Goal: Task Accomplishment & Management: Use online tool/utility

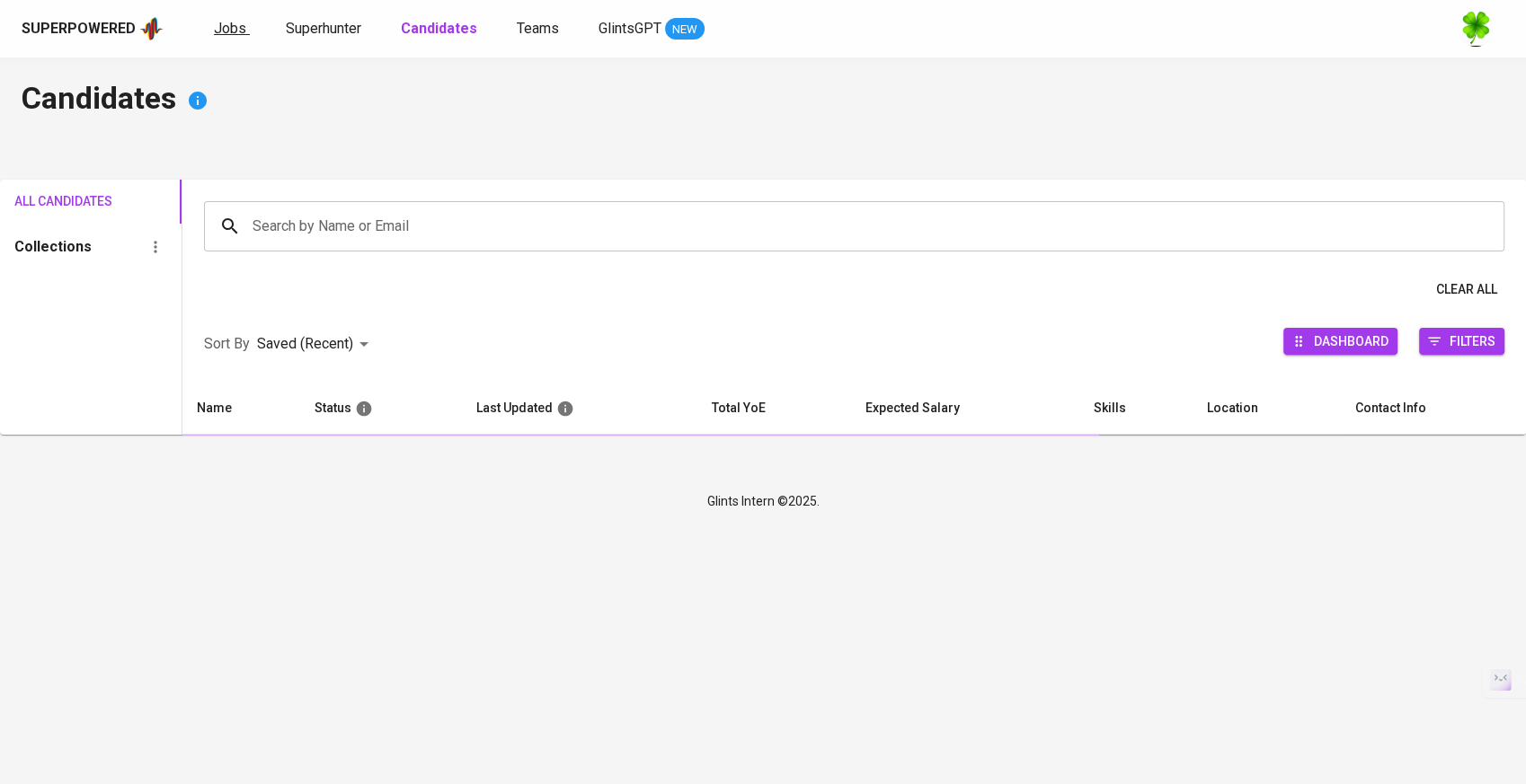
click at [239, 32] on span "Jobs" at bounding box center [231, 29] width 33 height 17
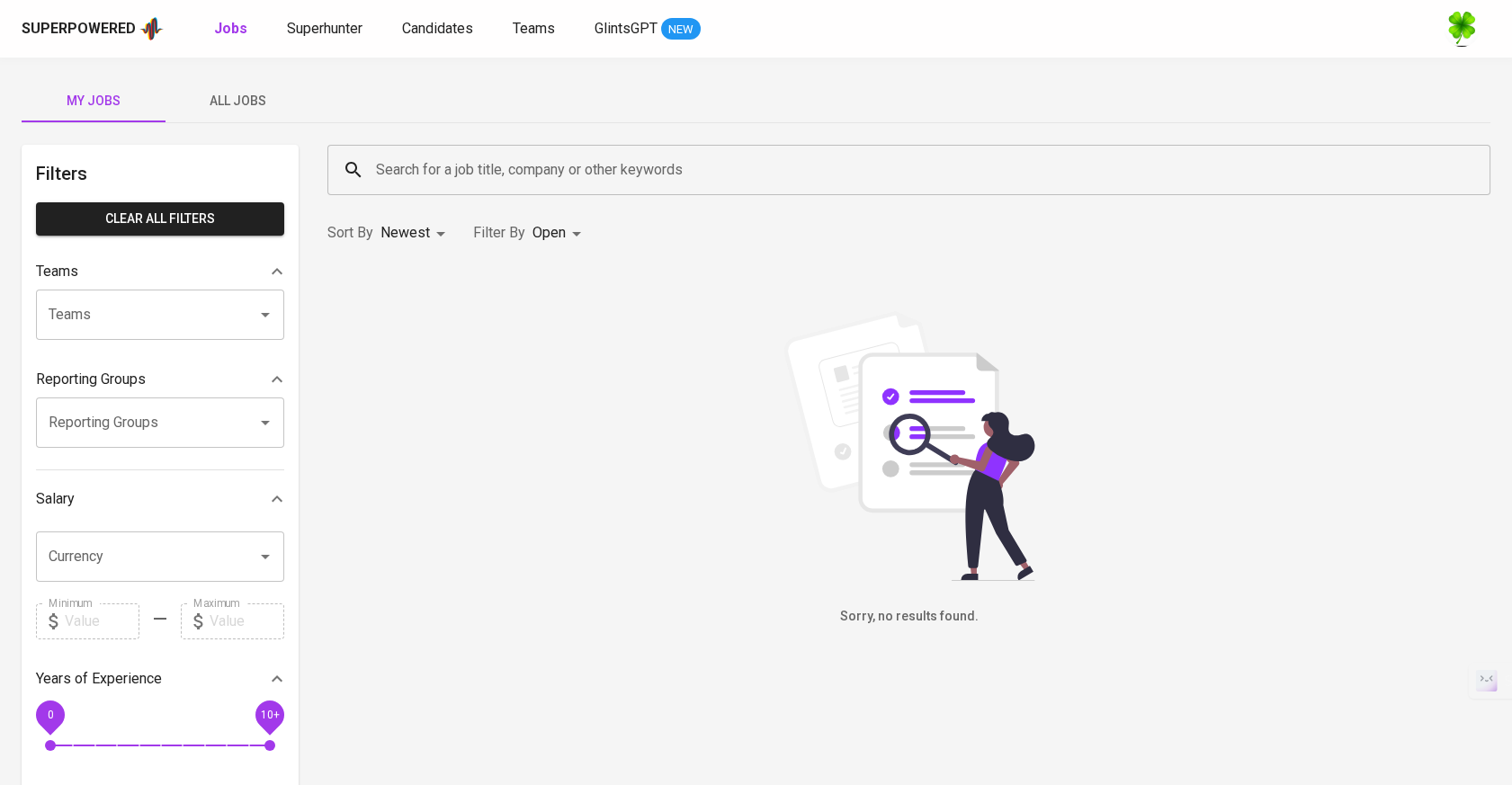
click at [266, 96] on span "All Jobs" at bounding box center [237, 101] width 122 height 22
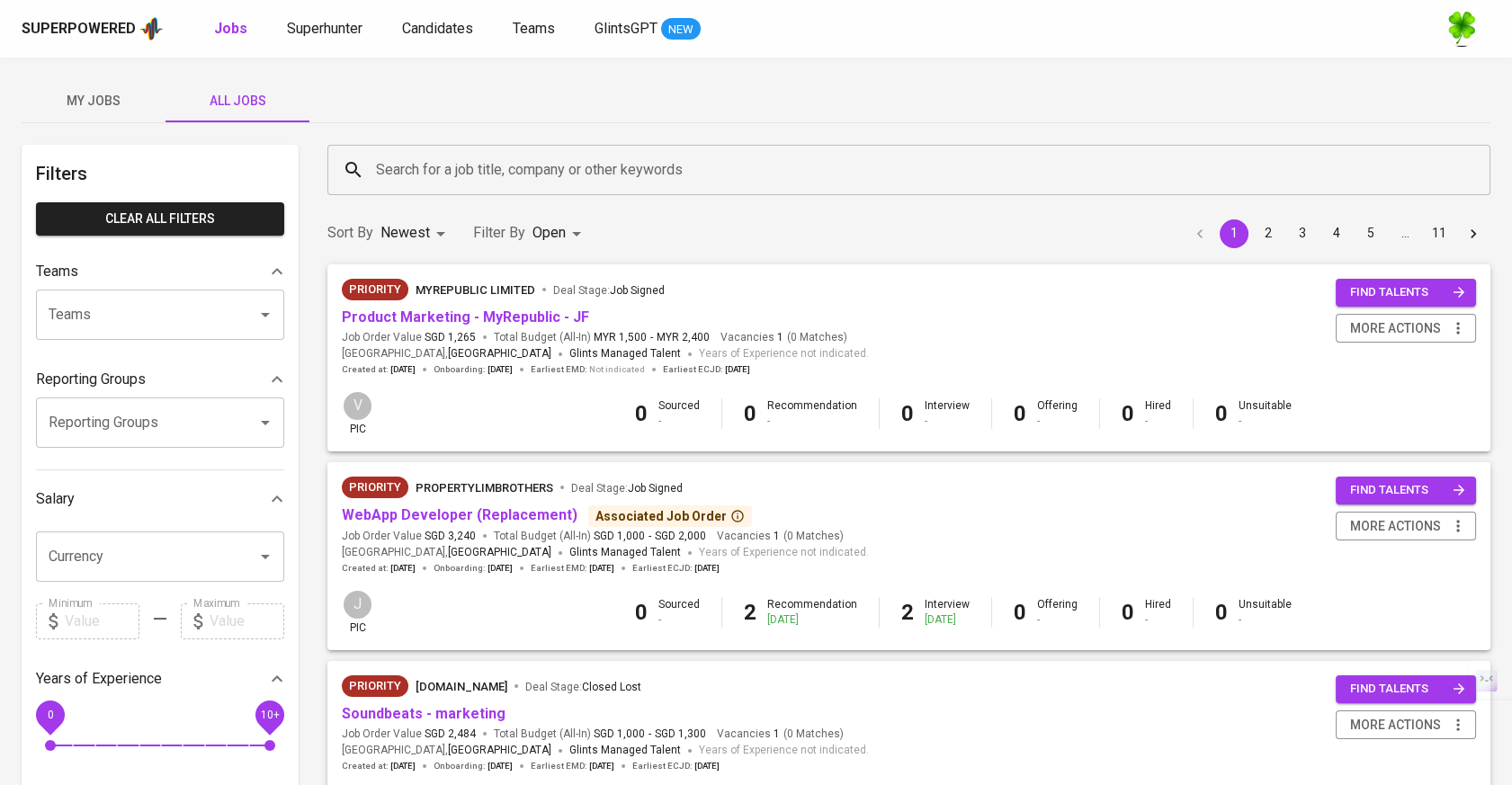
click at [451, 168] on input "Search for a job title, company or other keywords" at bounding box center [913, 170] width 1084 height 35
click at [571, 166] on input "Search for a job title, company or other keywords" at bounding box center [913, 170] width 1084 height 35
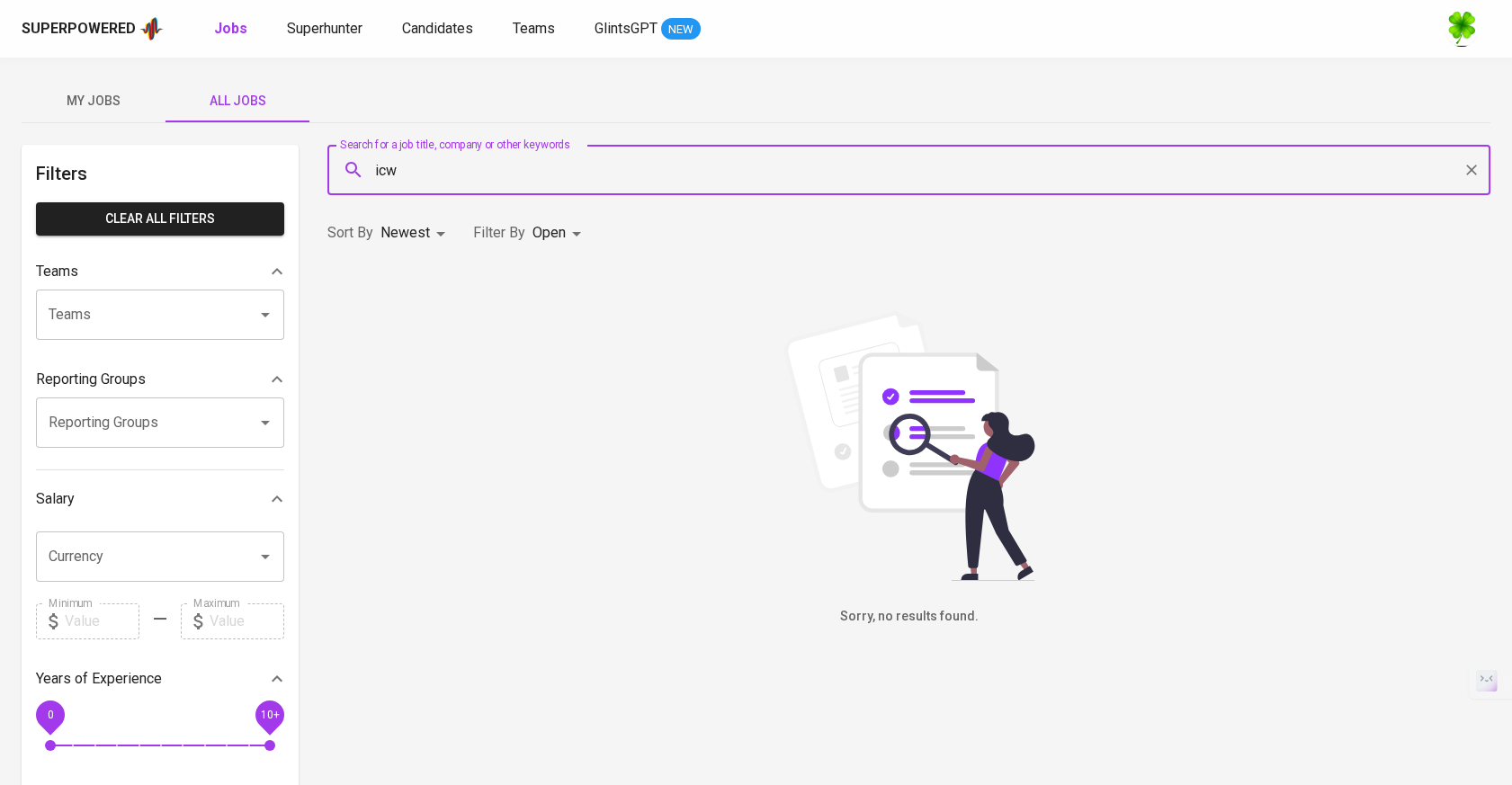
click at [569, 159] on input "icw" at bounding box center [913, 170] width 1084 height 35
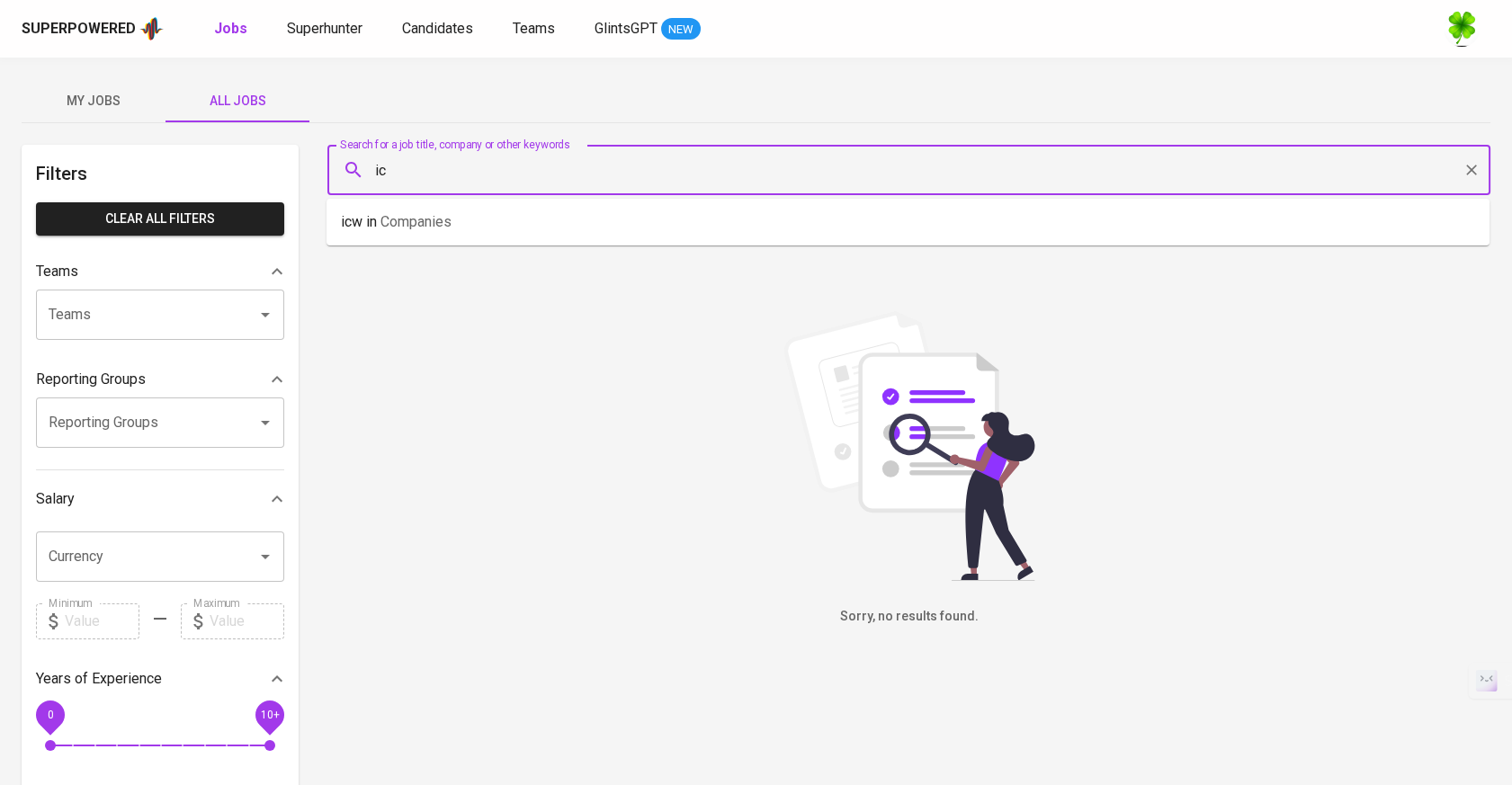
type input "i"
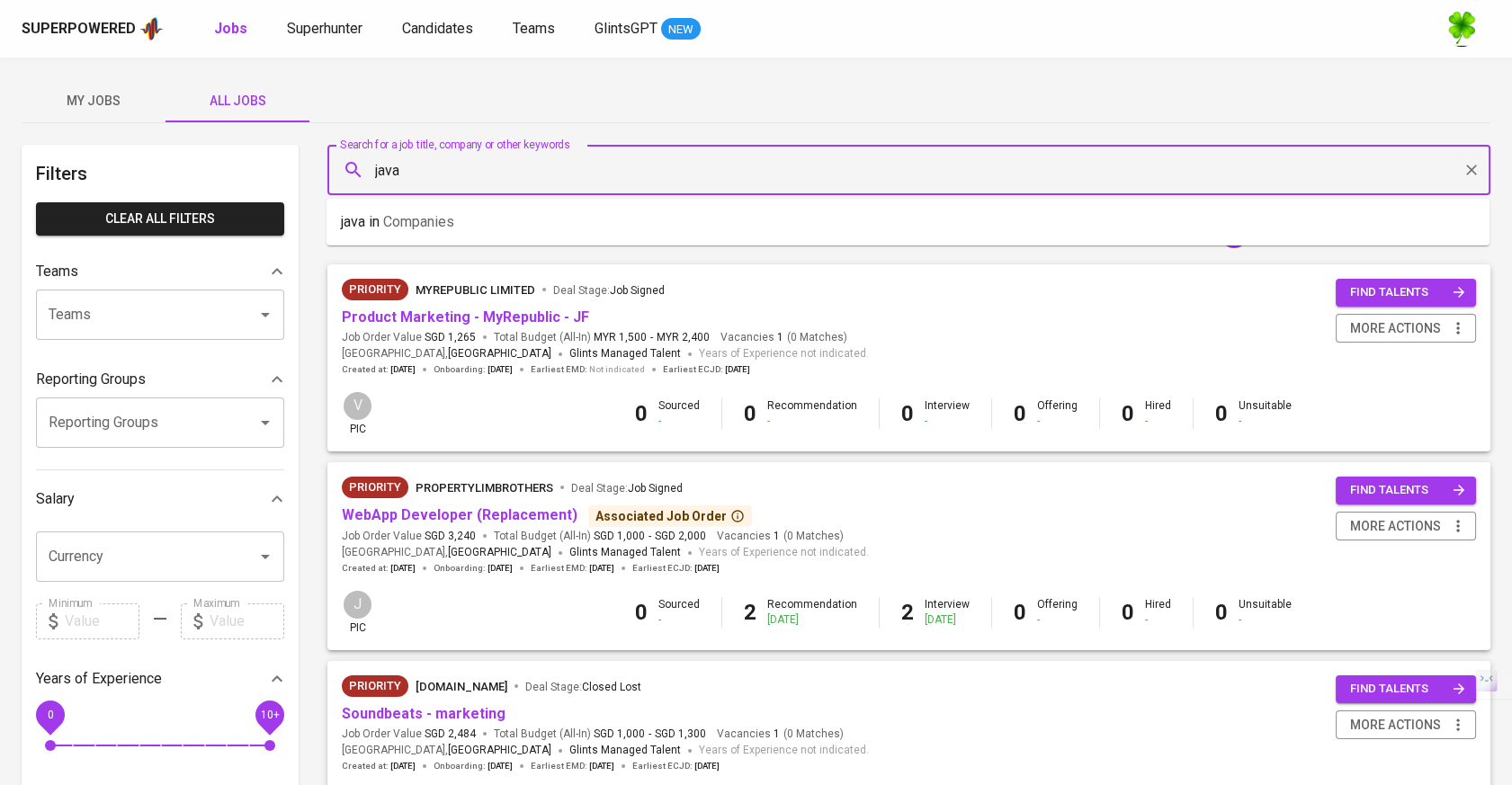
type input "java"
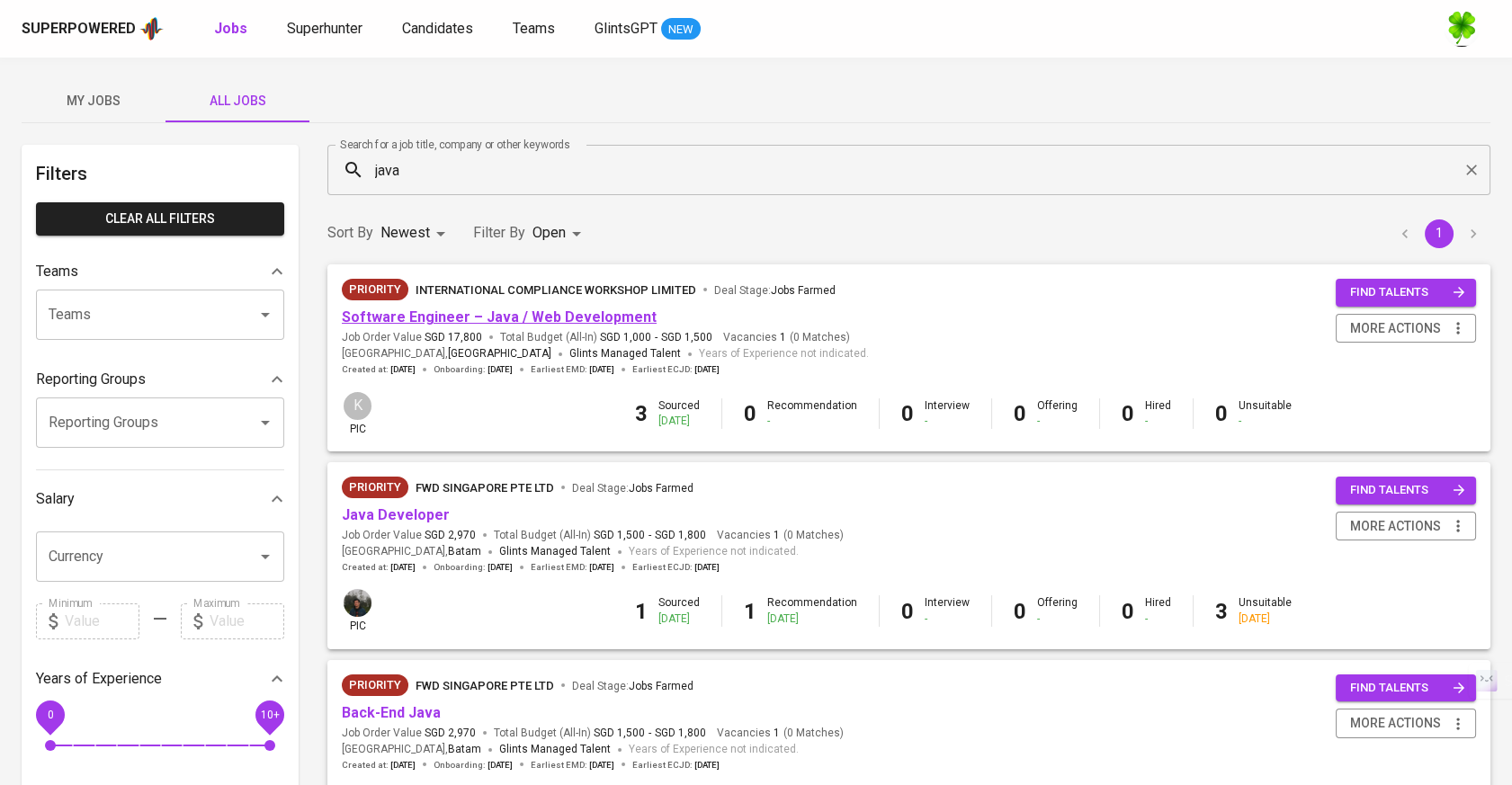
click at [446, 321] on link "Software Engineer – Java / Web Development" at bounding box center [498, 317] width 315 height 17
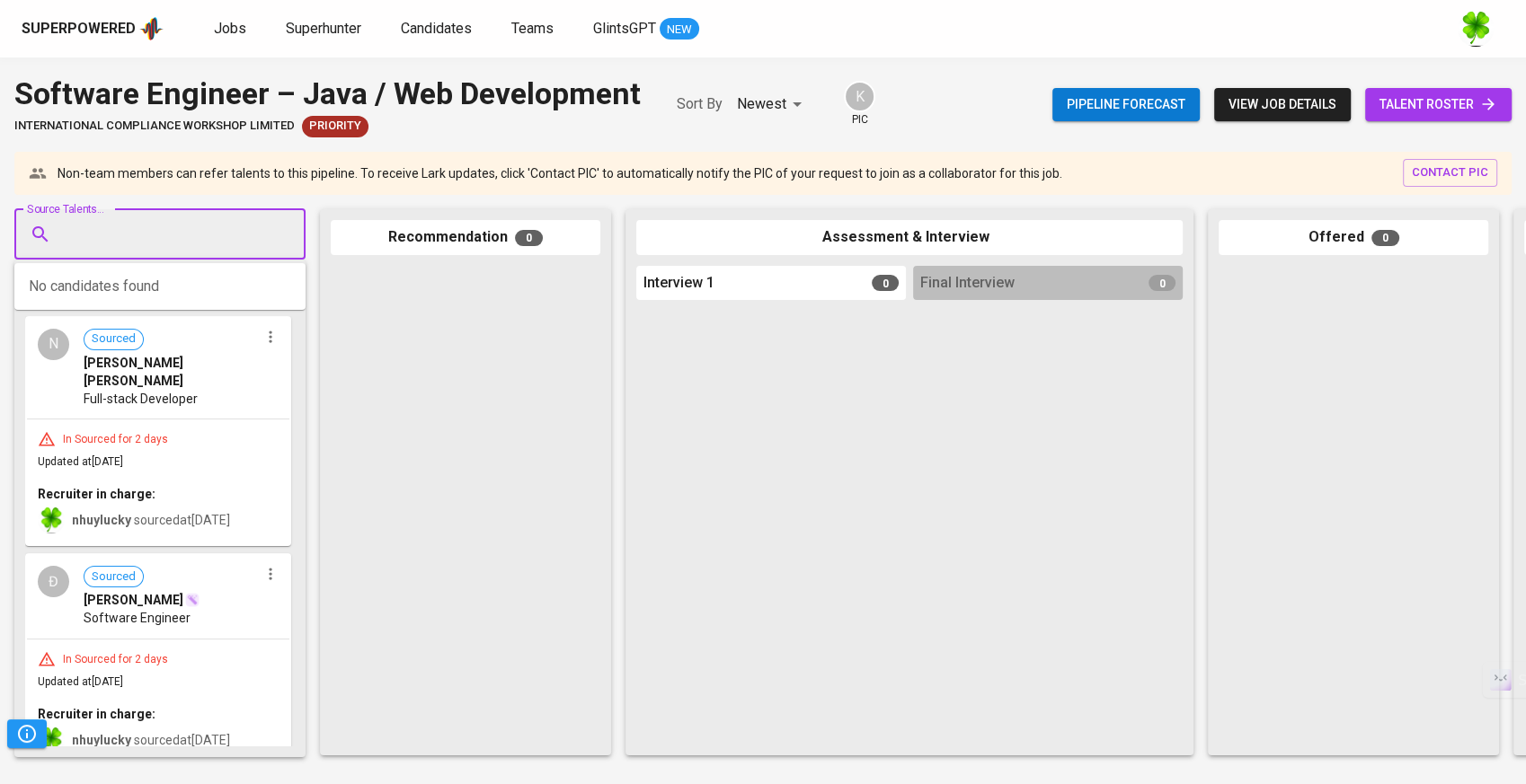
click at [169, 239] on input "Source Talents..." at bounding box center [153, 234] width 188 height 35
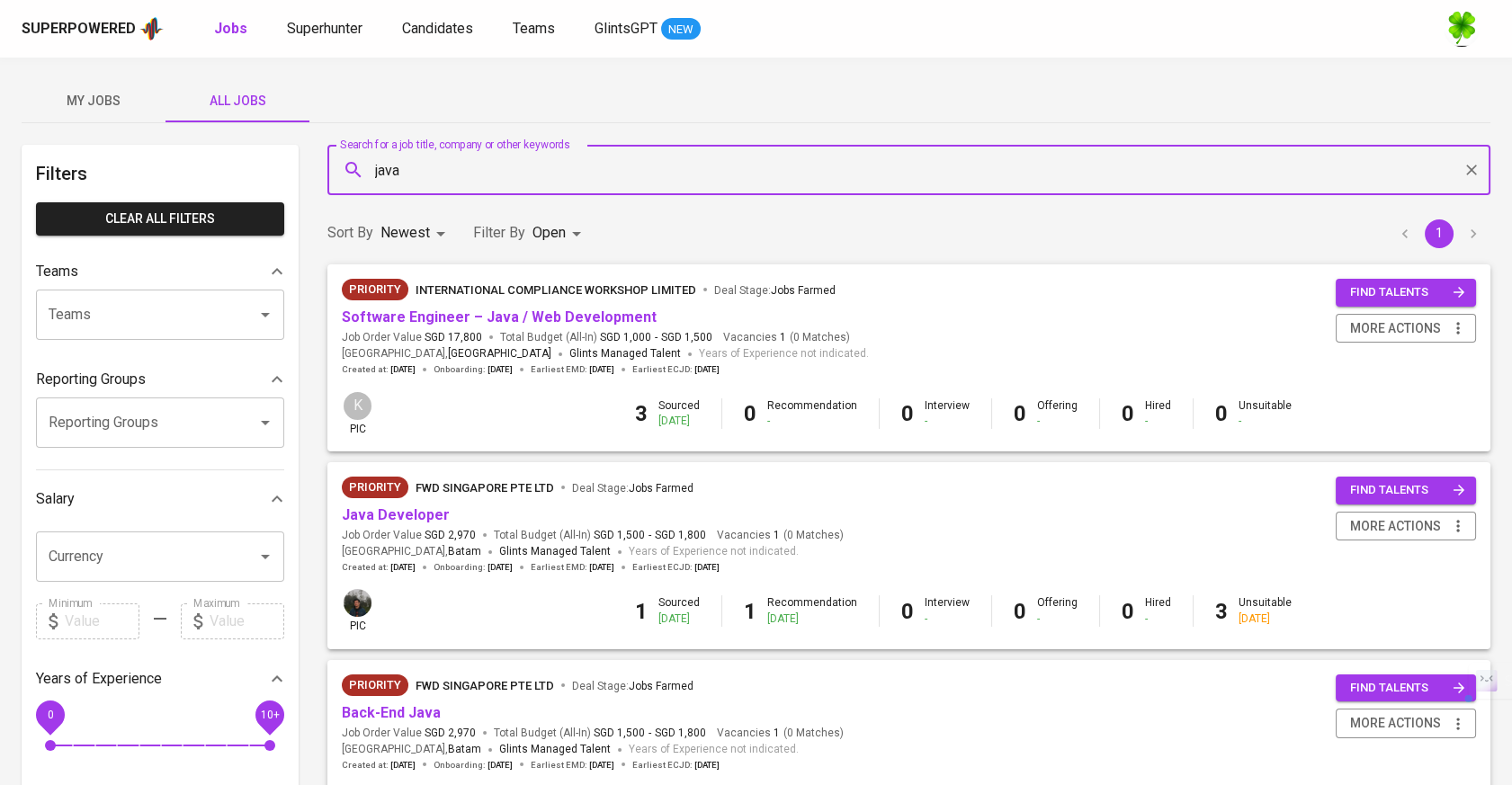
drag, startPoint x: 485, startPoint y: 184, endPoint x: 272, endPoint y: 177, distance: 213.1
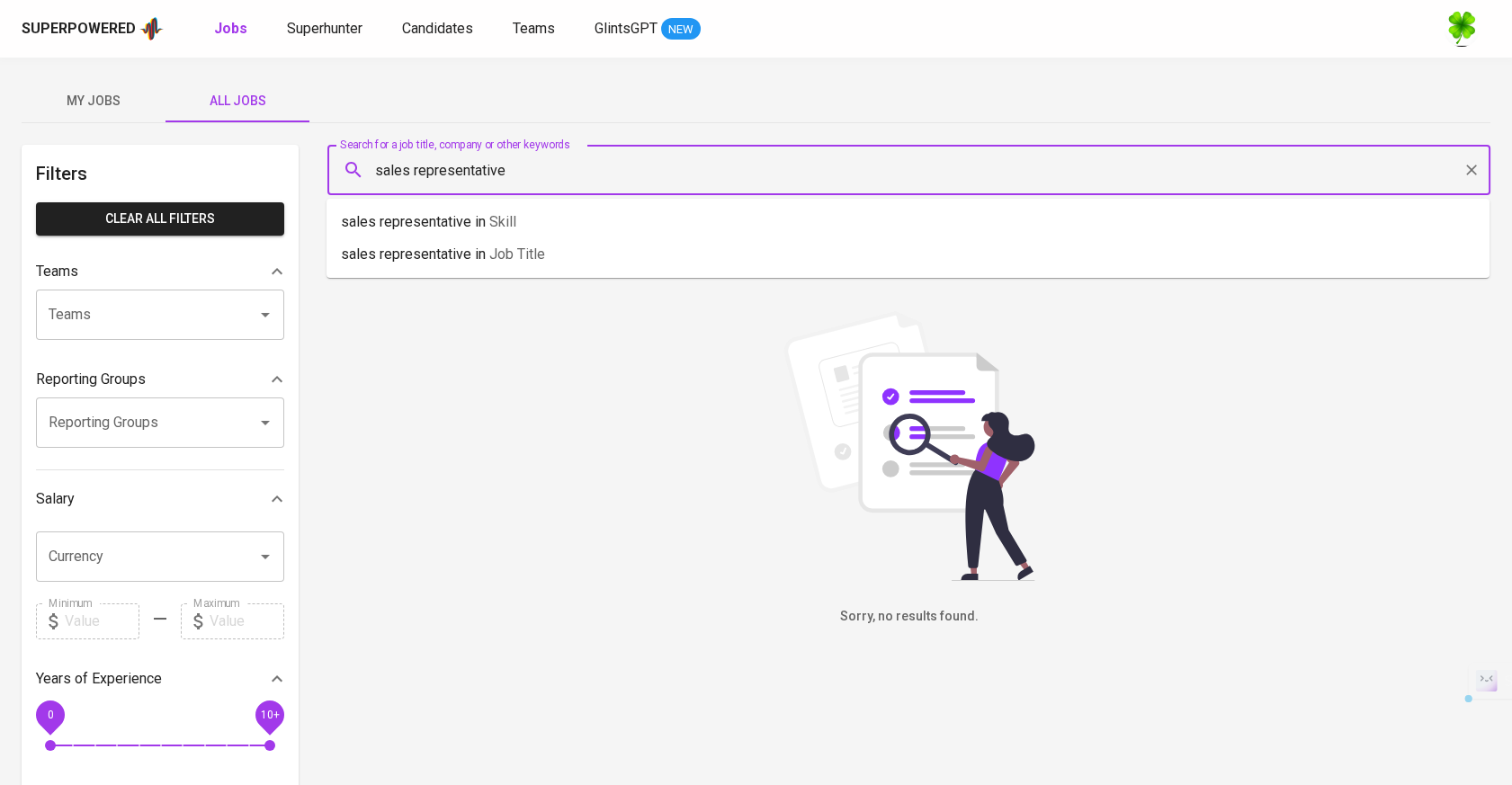
drag, startPoint x: 511, startPoint y: 174, endPoint x: 399, endPoint y: 176, distance: 112.0
click at [399, 176] on input "sales representative" at bounding box center [913, 170] width 1084 height 35
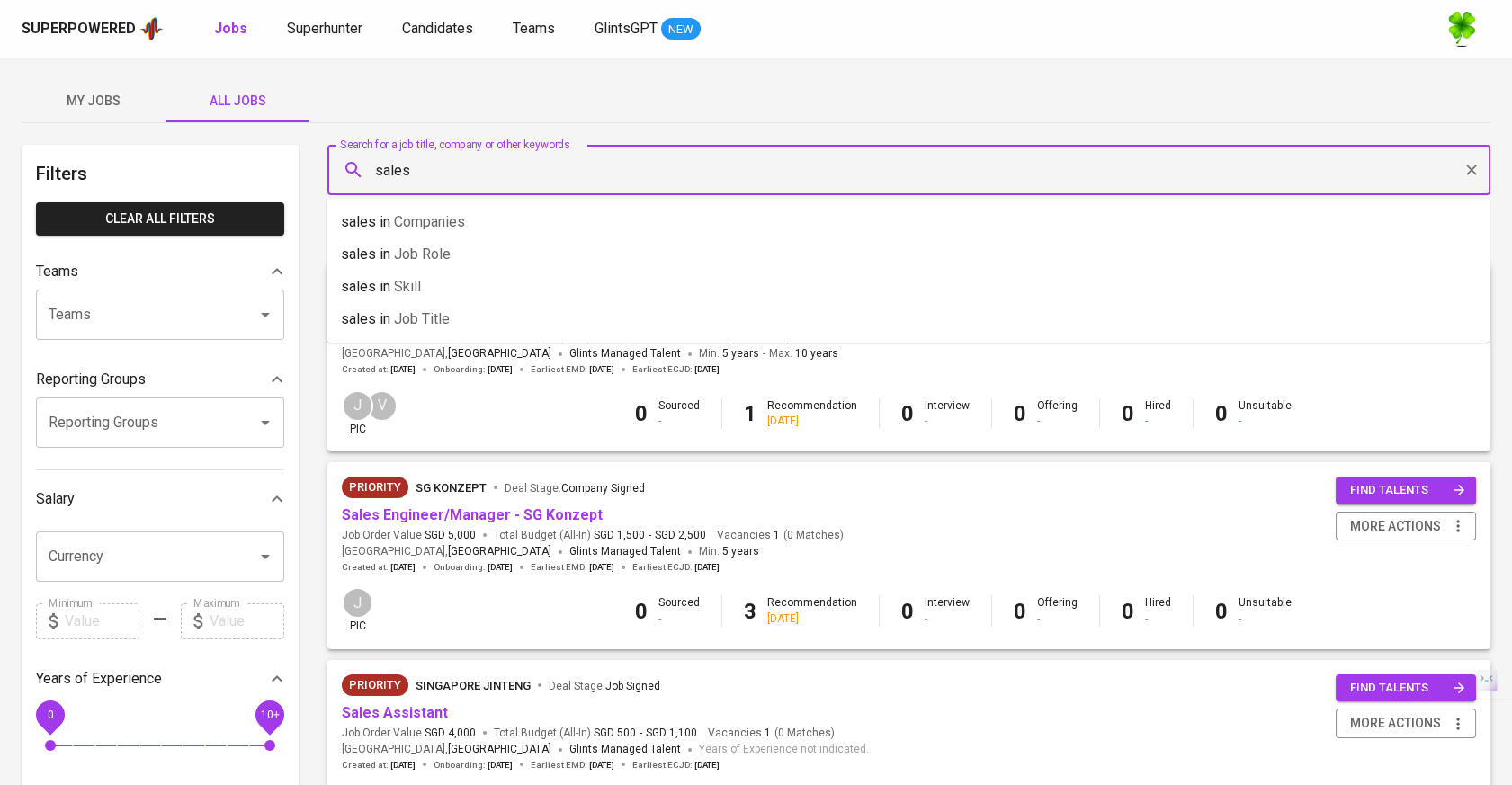
click at [583, 158] on input "sales" at bounding box center [913, 170] width 1084 height 35
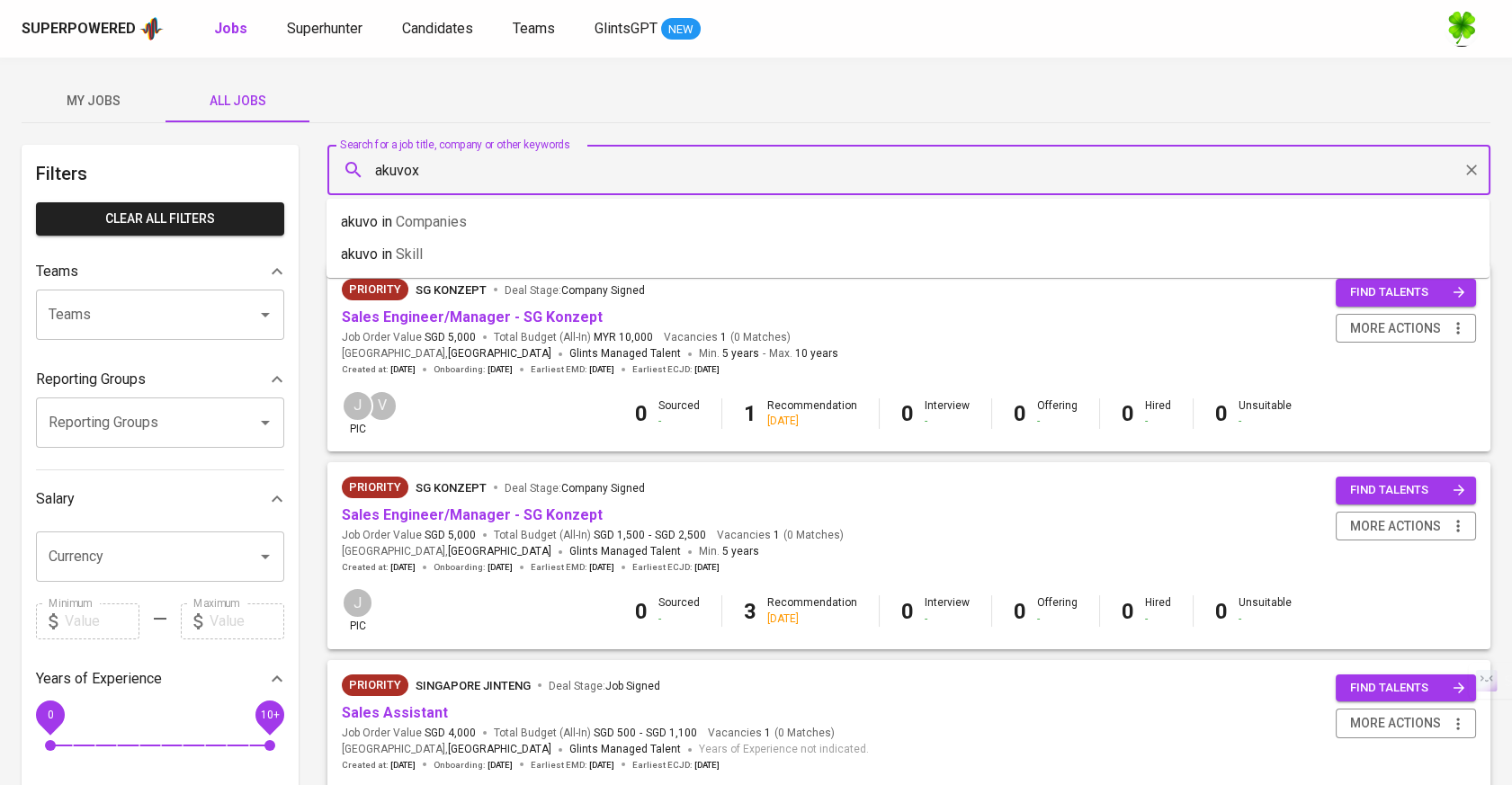
type input "akuvox"
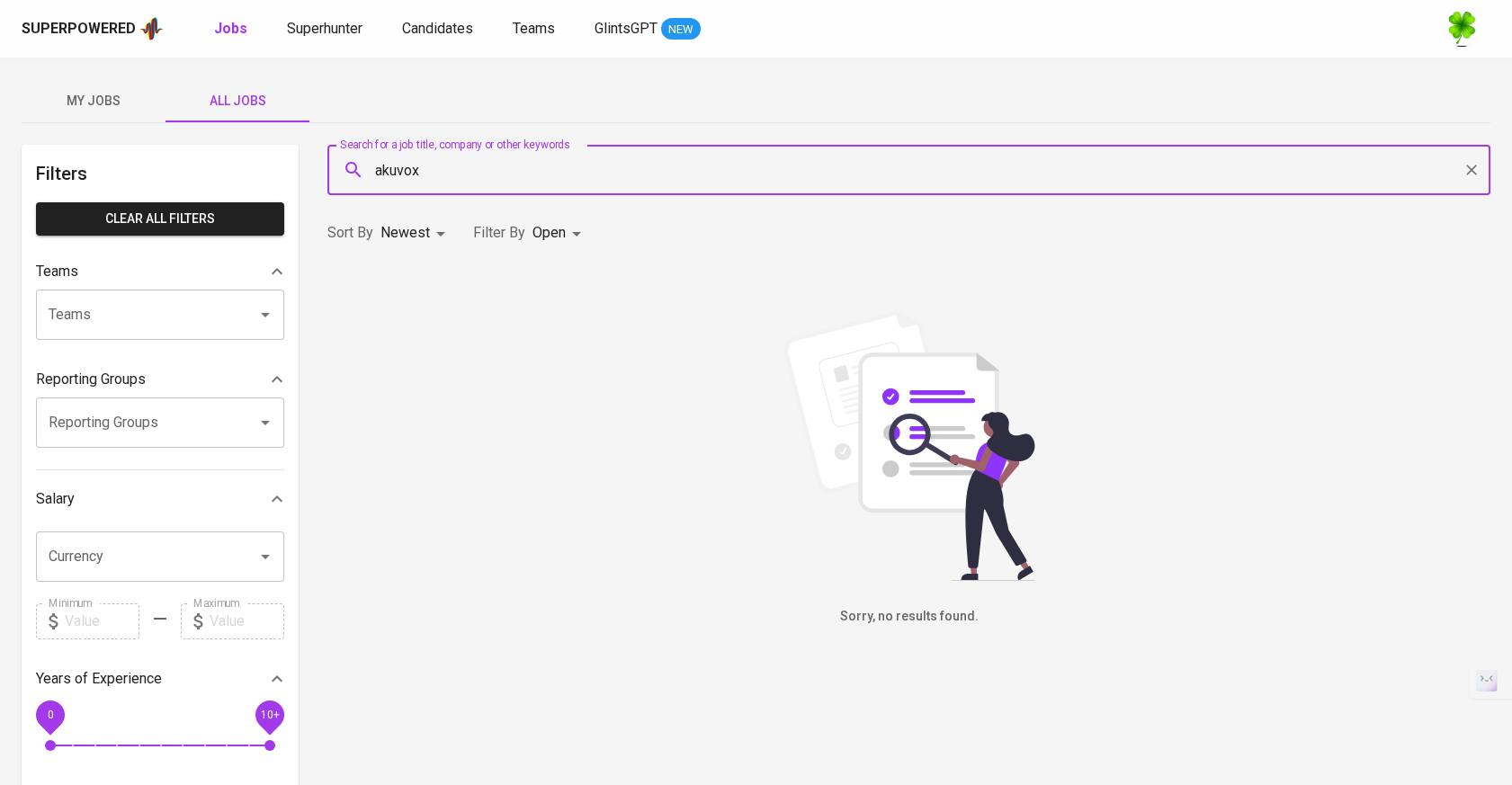
click at [563, 243] on body "Superpowered Jobs Superhunter Candidates Teams GlintsGPT NEW My Jobs All Jobs F…" at bounding box center [756, 614] width 1512 height 1228
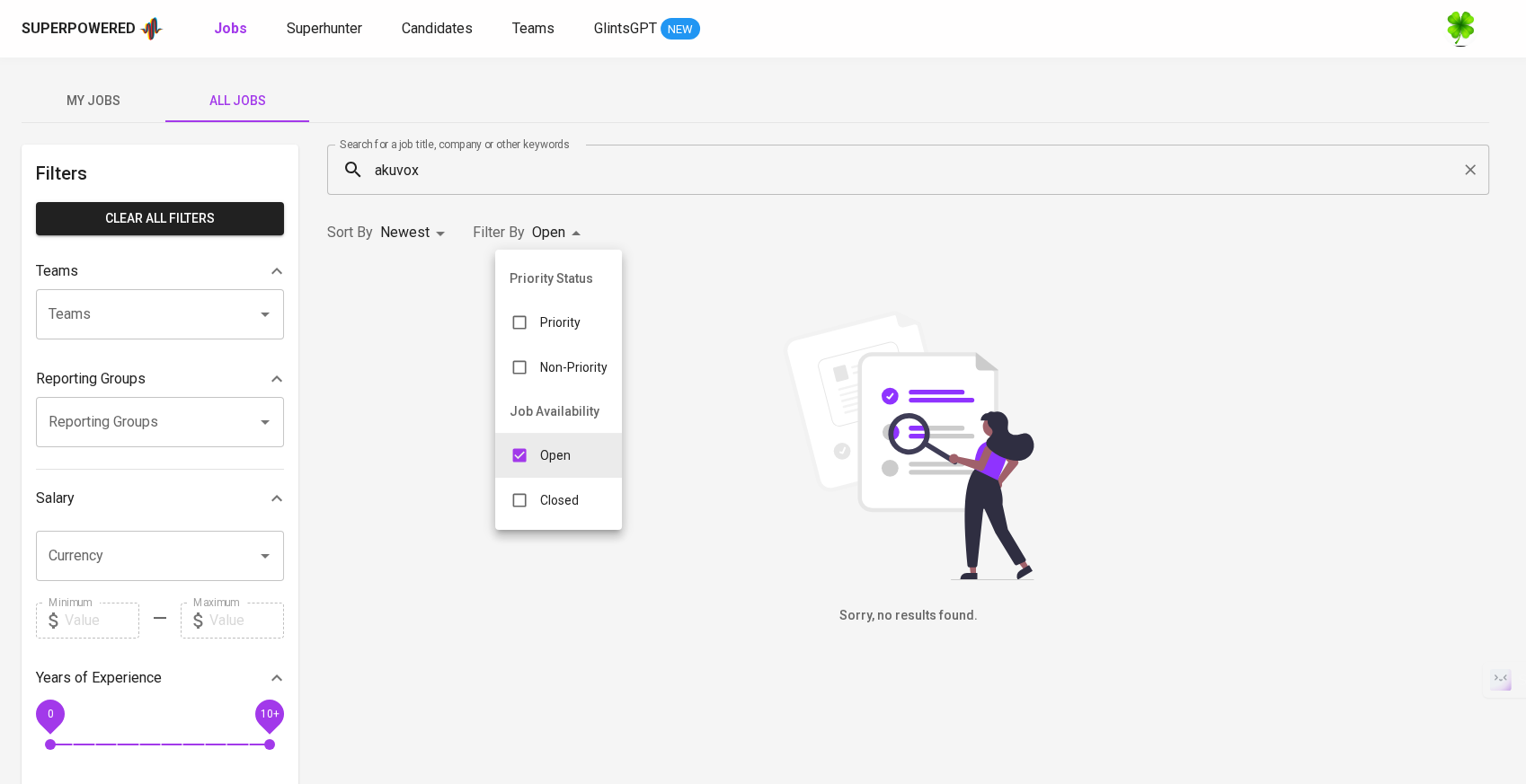
click at [529, 486] on input "checkbox" at bounding box center [520, 501] width 35 height 35
checkbox input "true"
type input "OPEN,CLOSE"
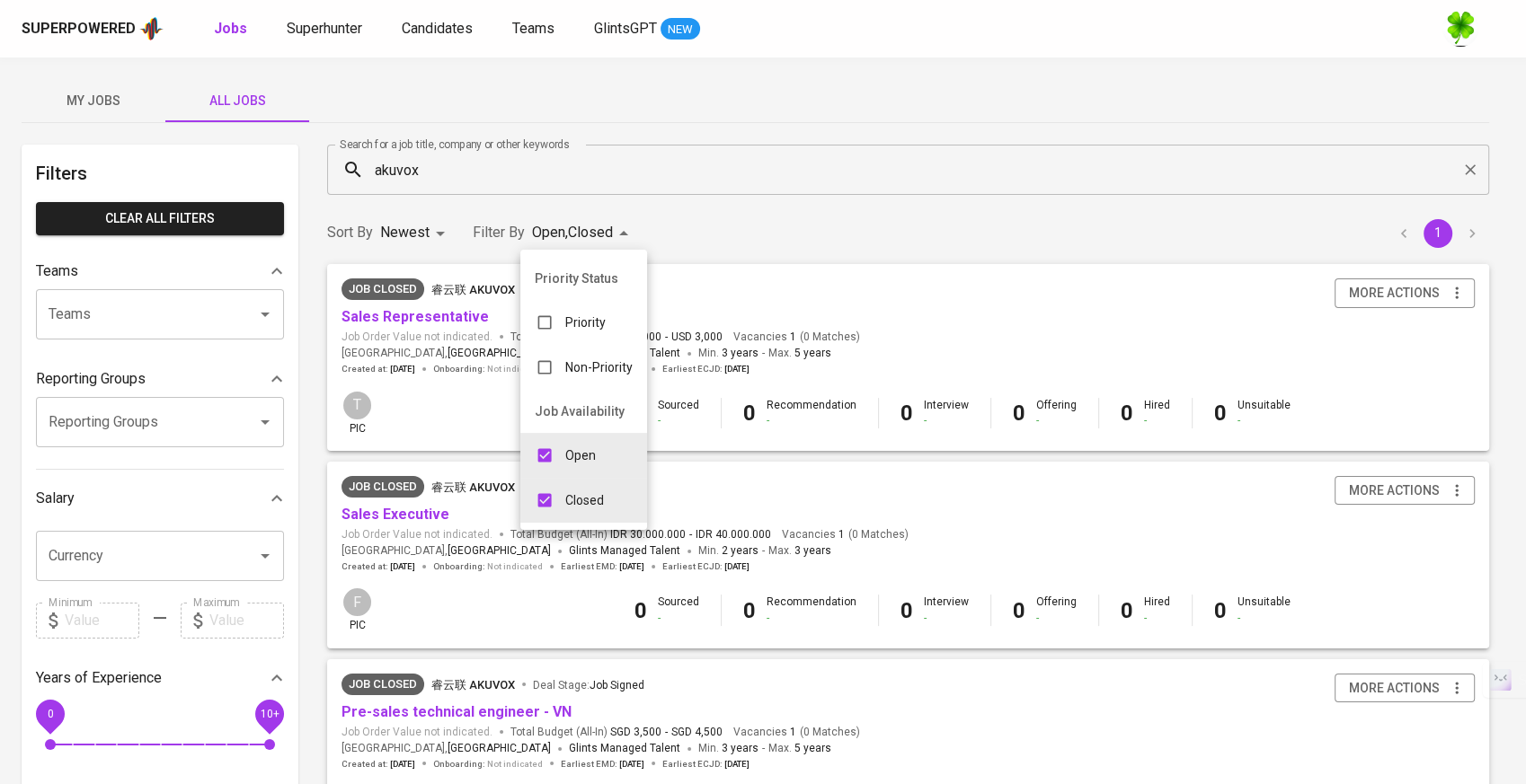
click at [963, 175] on div at bounding box center [763, 392] width 1526 height 784
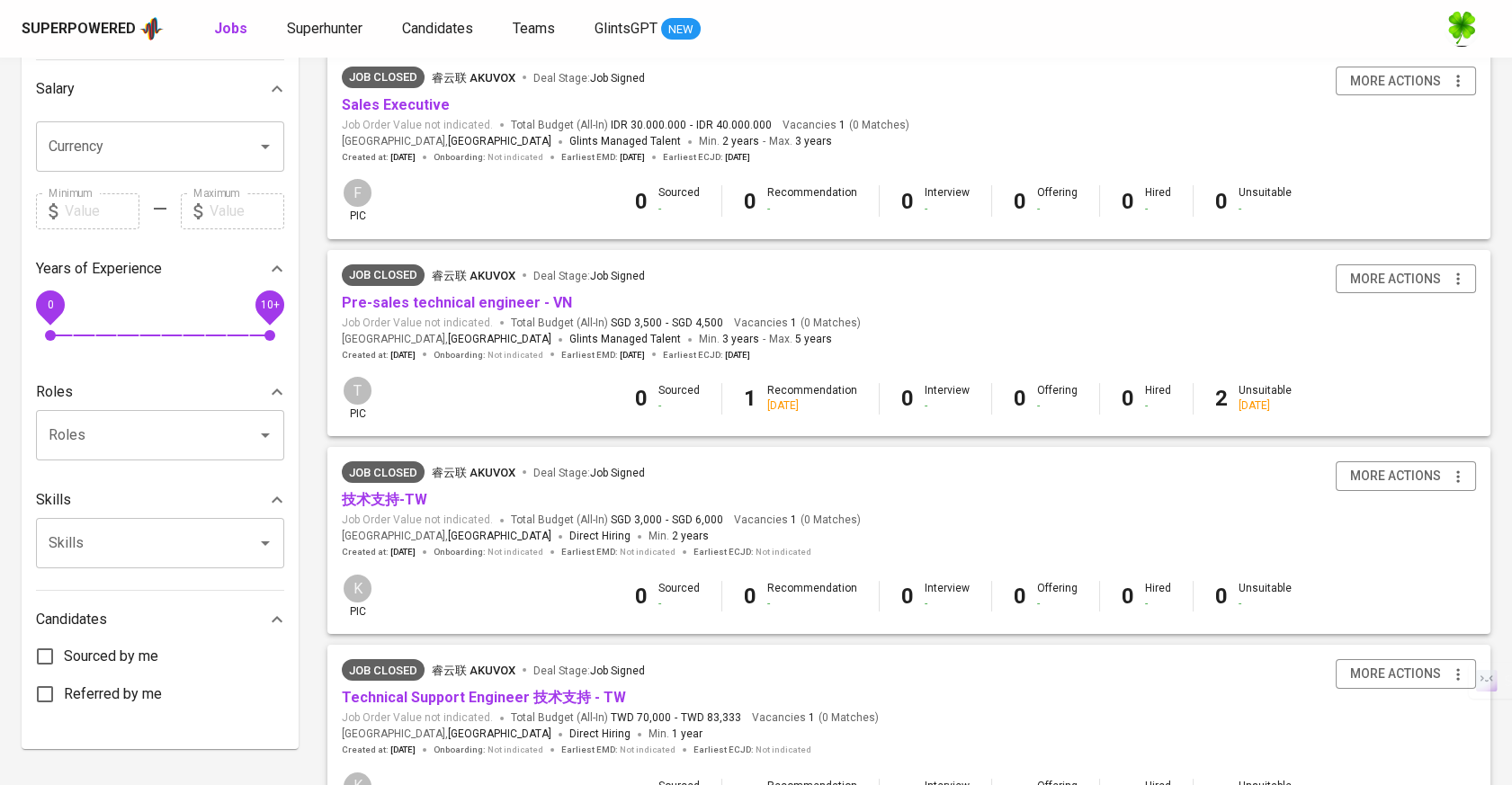
scroll to position [380, 0]
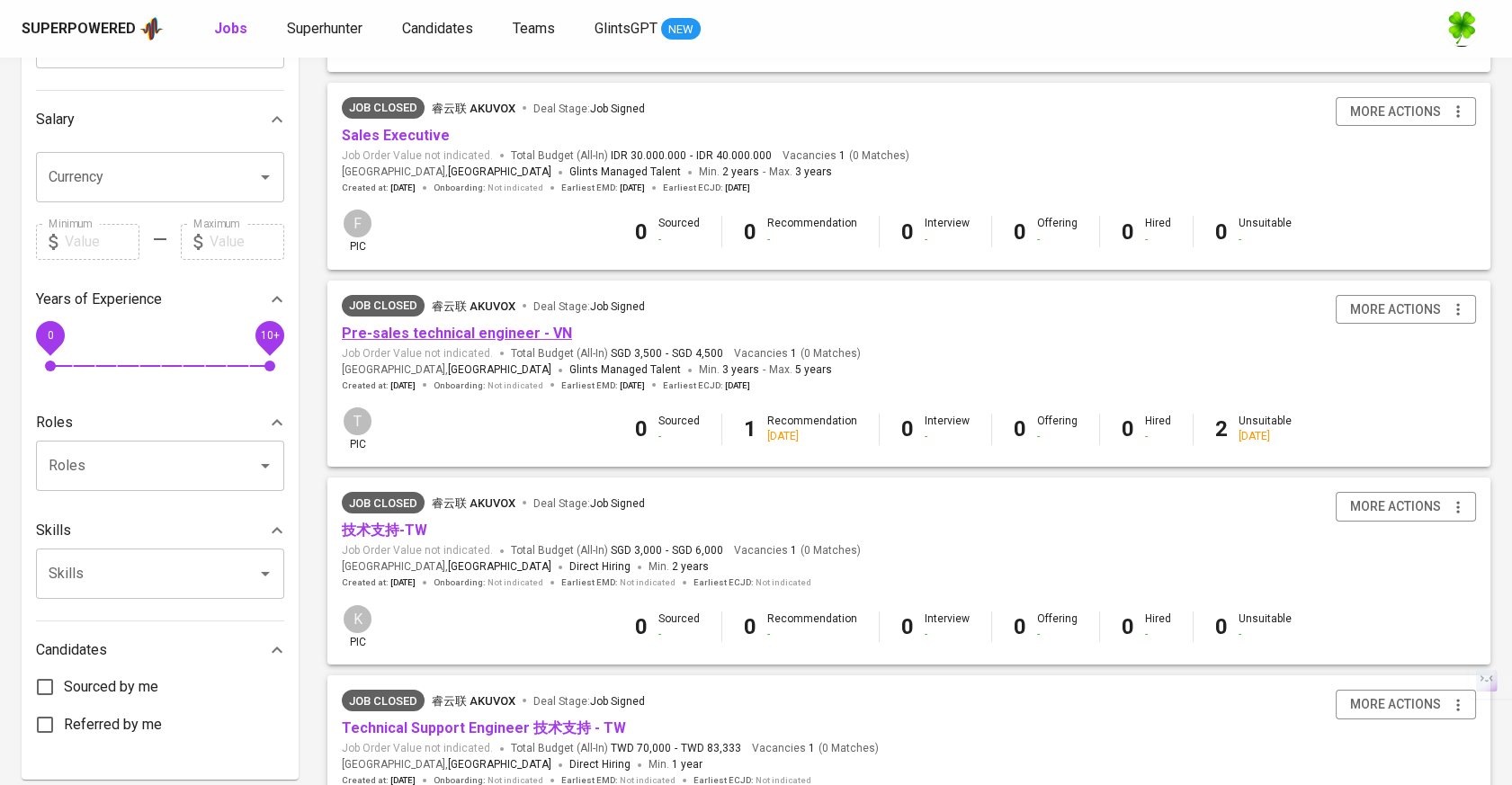
click at [453, 328] on link "Pre-sales technical engineer - VN" at bounding box center [456, 334] width 230 height 17
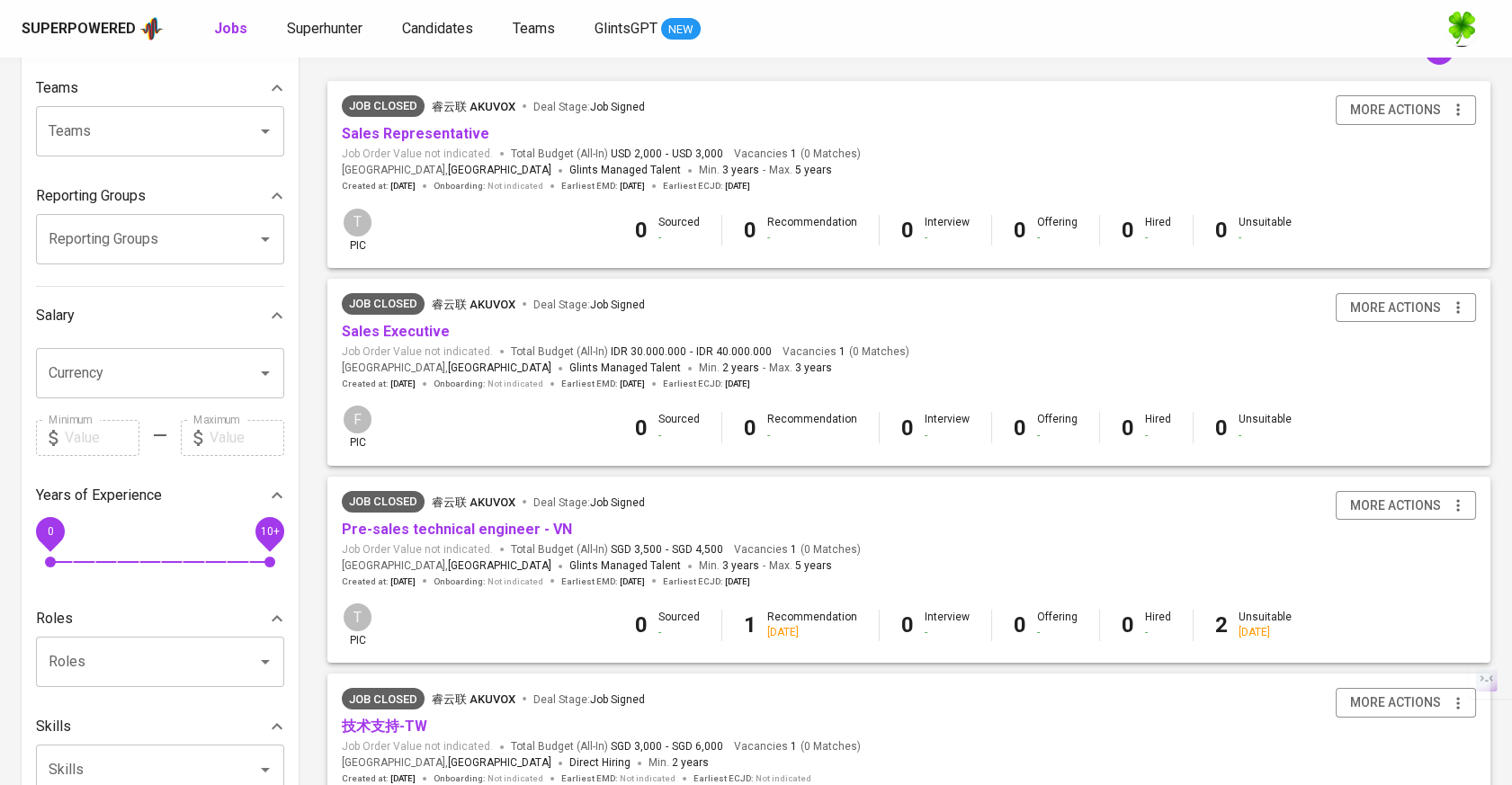
scroll to position [299, 0]
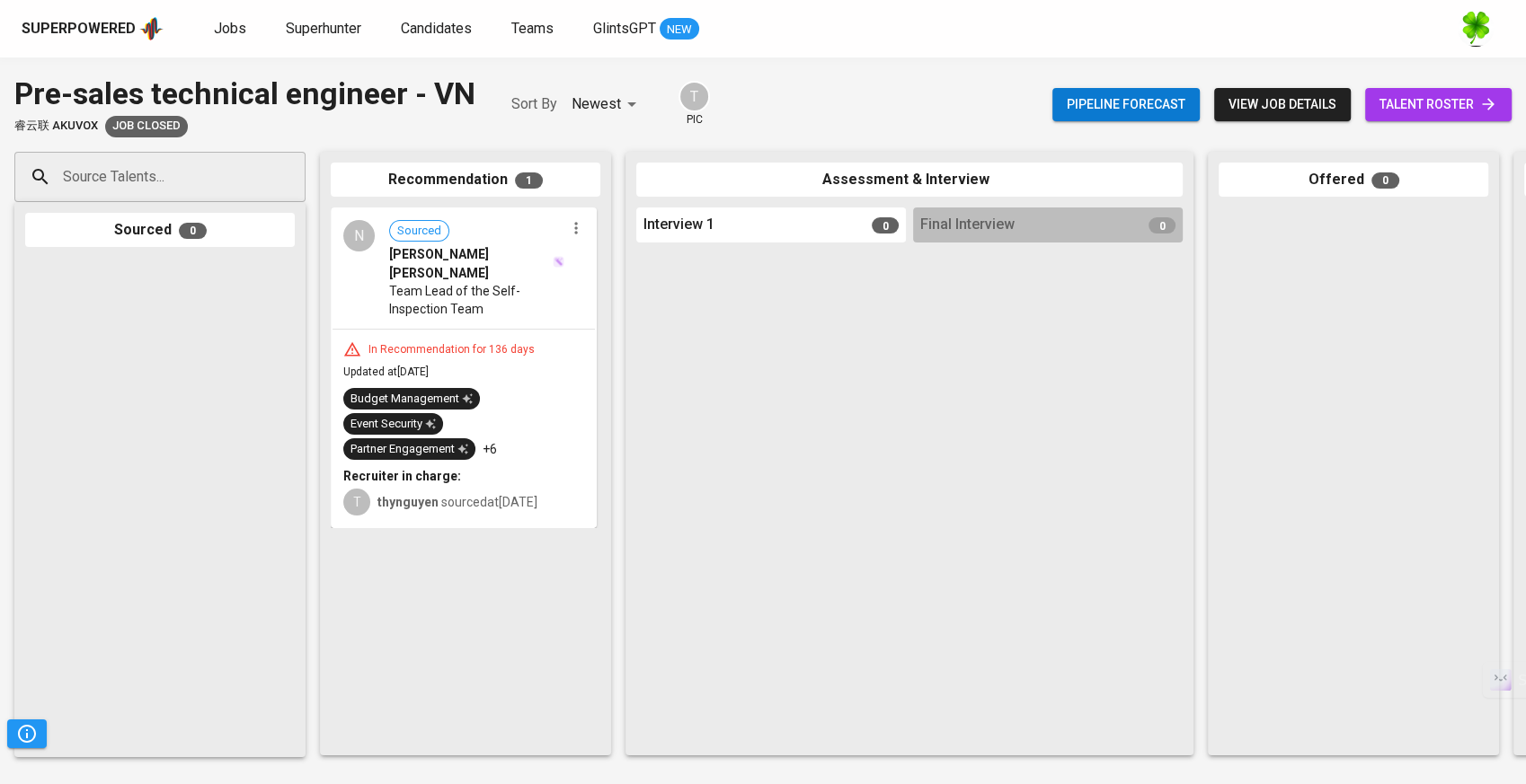
click at [554, 341] on div "In Recommendation for 136 days Updated at Apr 10, 2025 Budget Management Event …" at bounding box center [463, 429] width 262 height 198
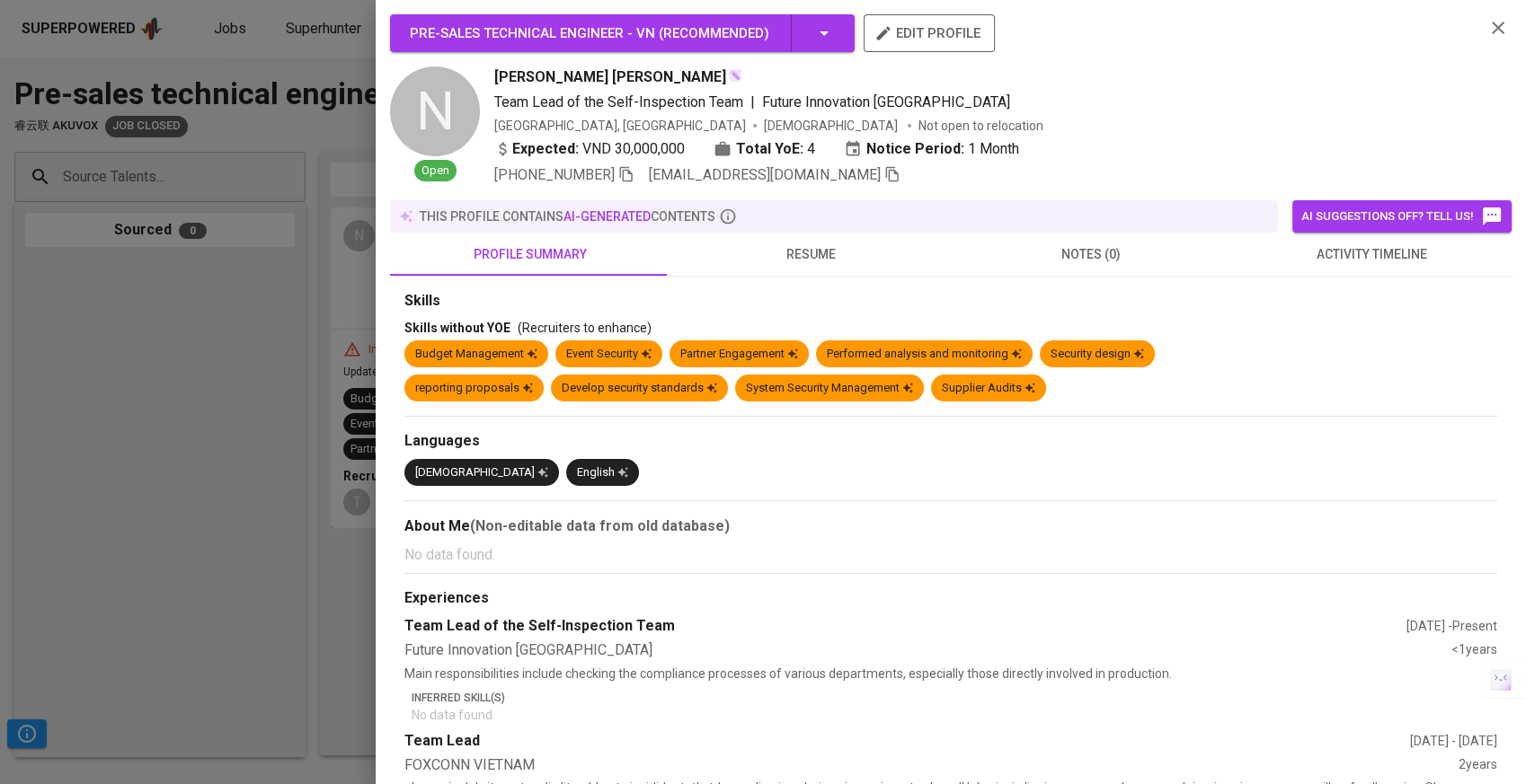
click at [780, 267] on button "resume" at bounding box center [811, 254] width 281 height 43
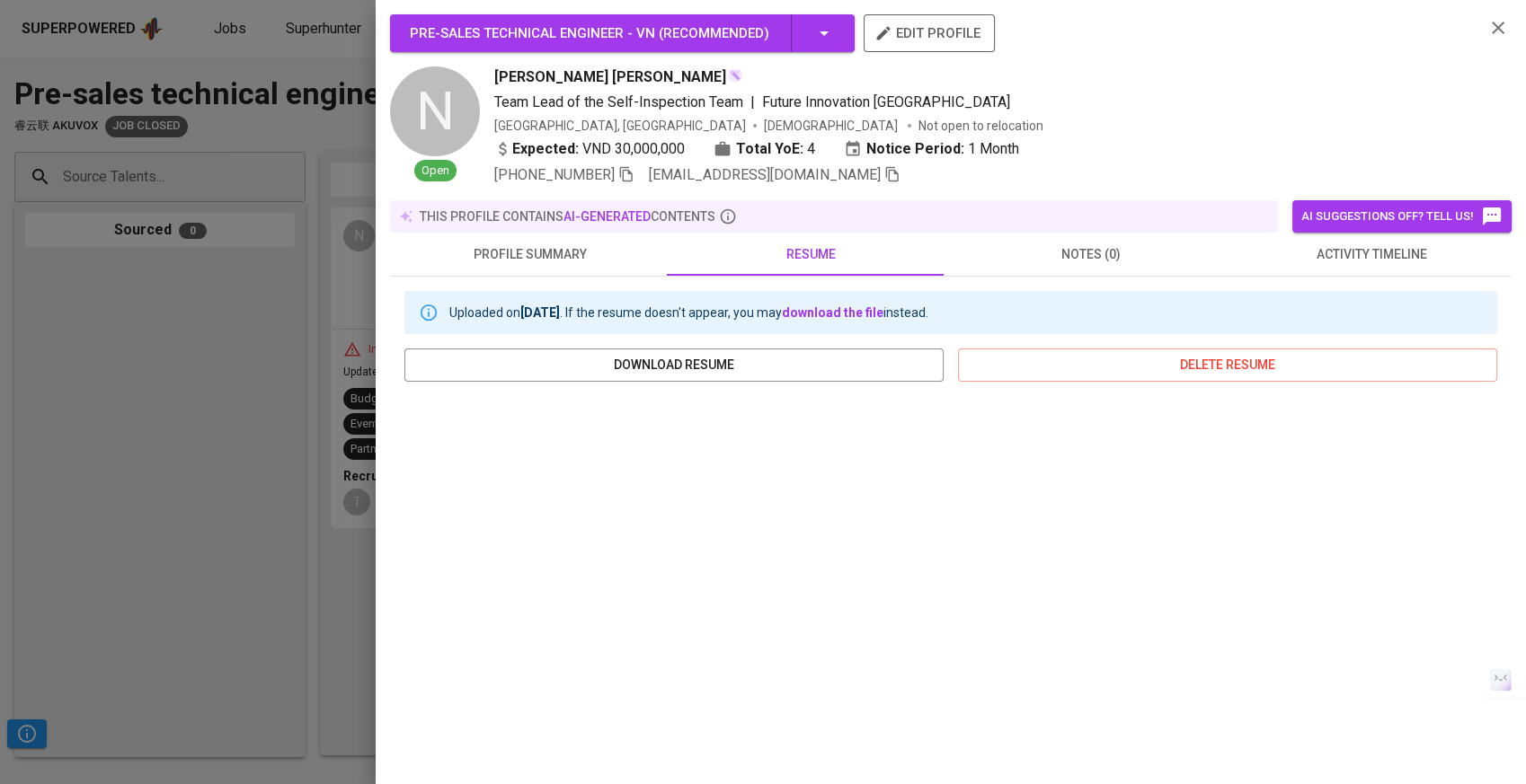
scroll to position [100, 0]
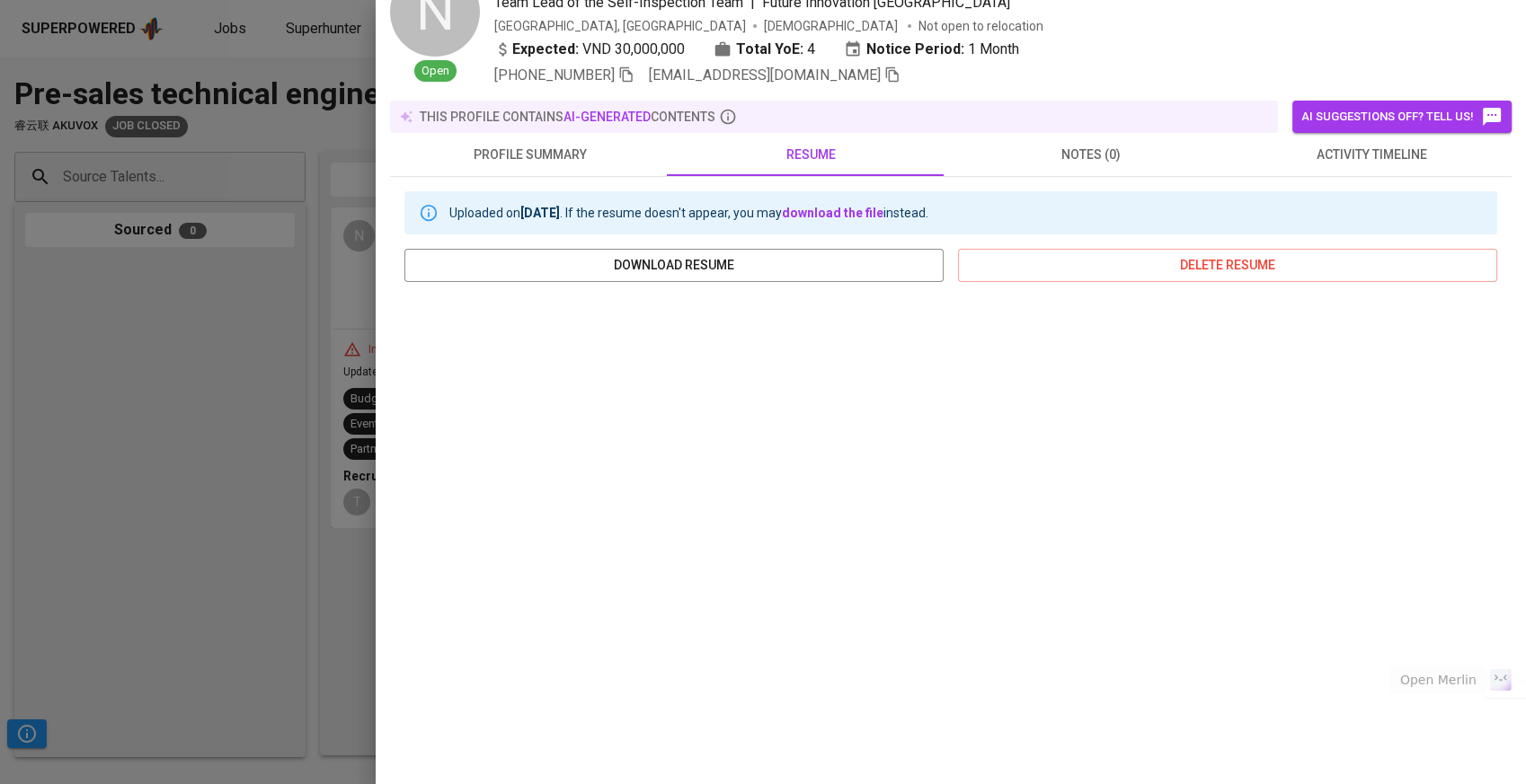
click at [216, 423] on div at bounding box center [763, 392] width 1526 height 784
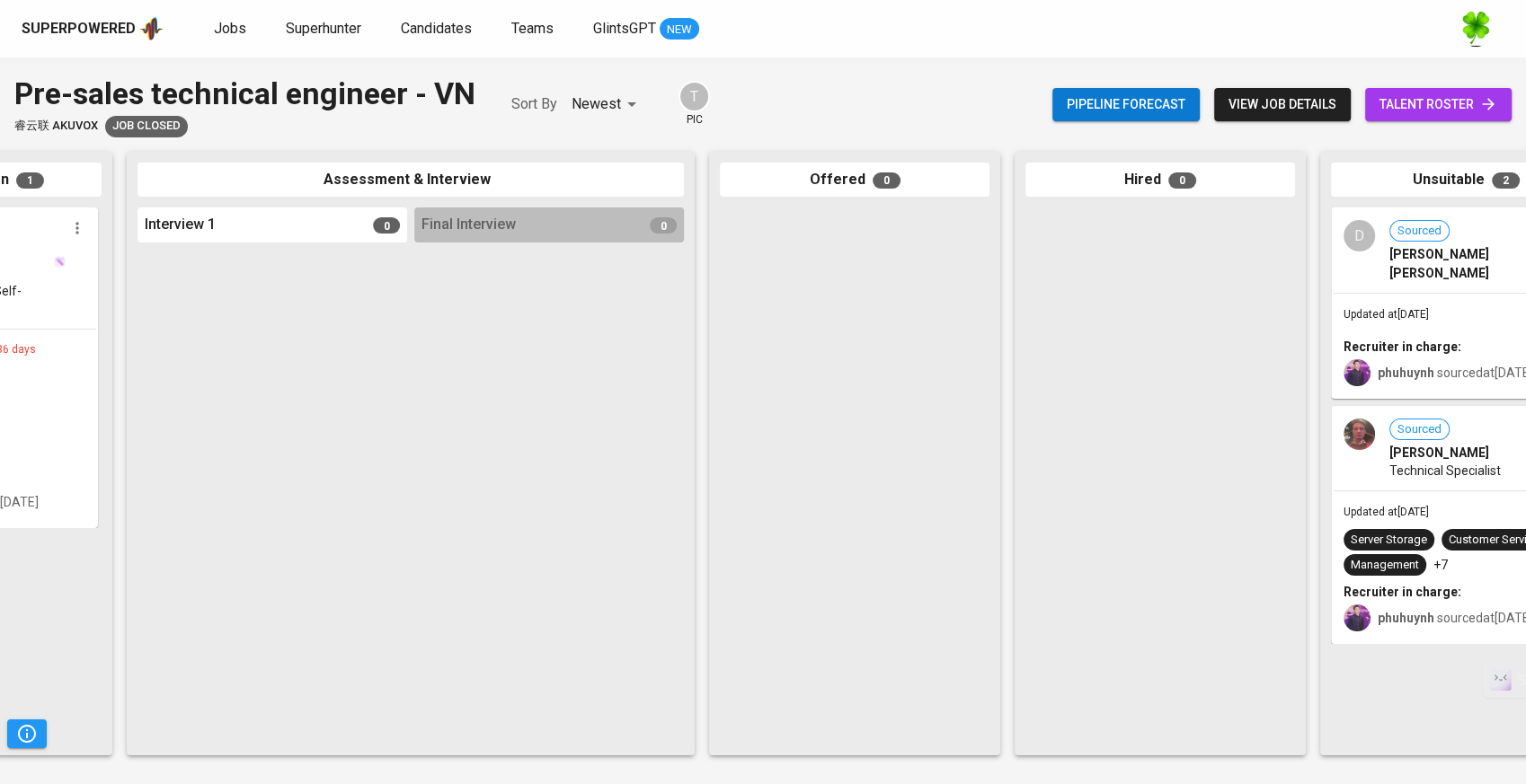
scroll to position [0, 614]
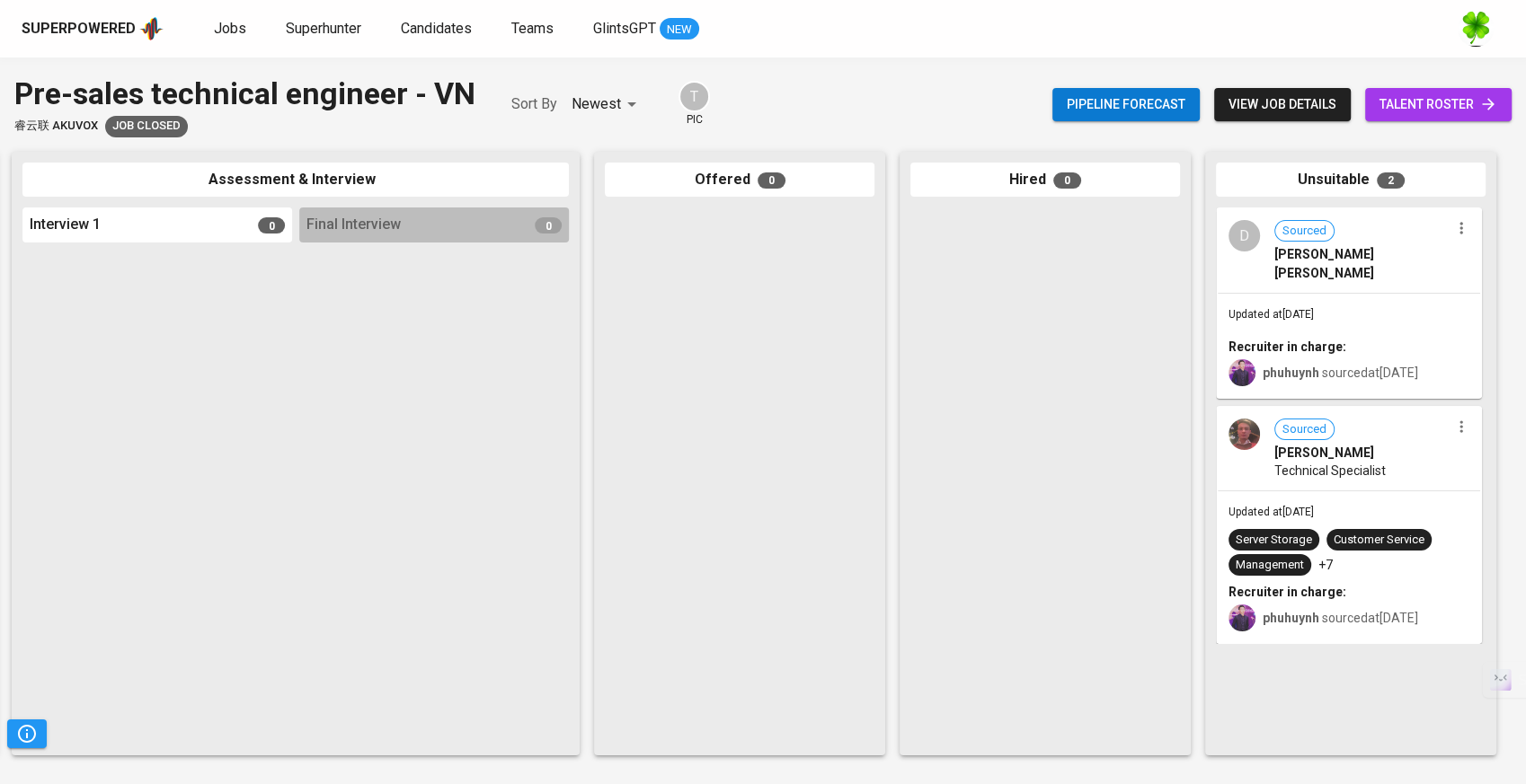
click at [1293, 307] on div "Updated at Mar 17, 2025 Recruiter in charge: phuhuynh sourced at Mar 06, 2025" at bounding box center [1348, 346] width 262 height 104
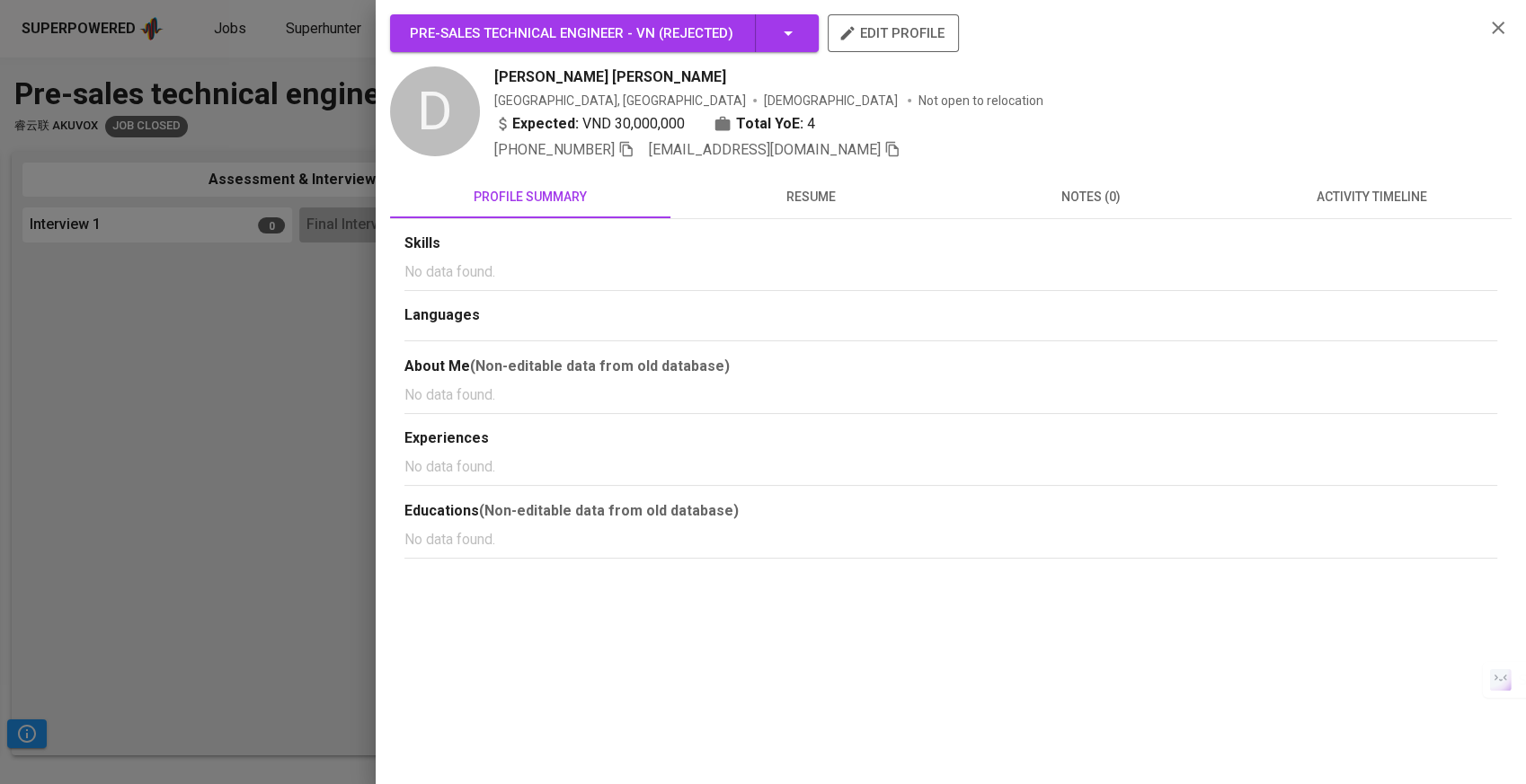
click at [849, 200] on span "resume" at bounding box center [810, 197] width 258 height 22
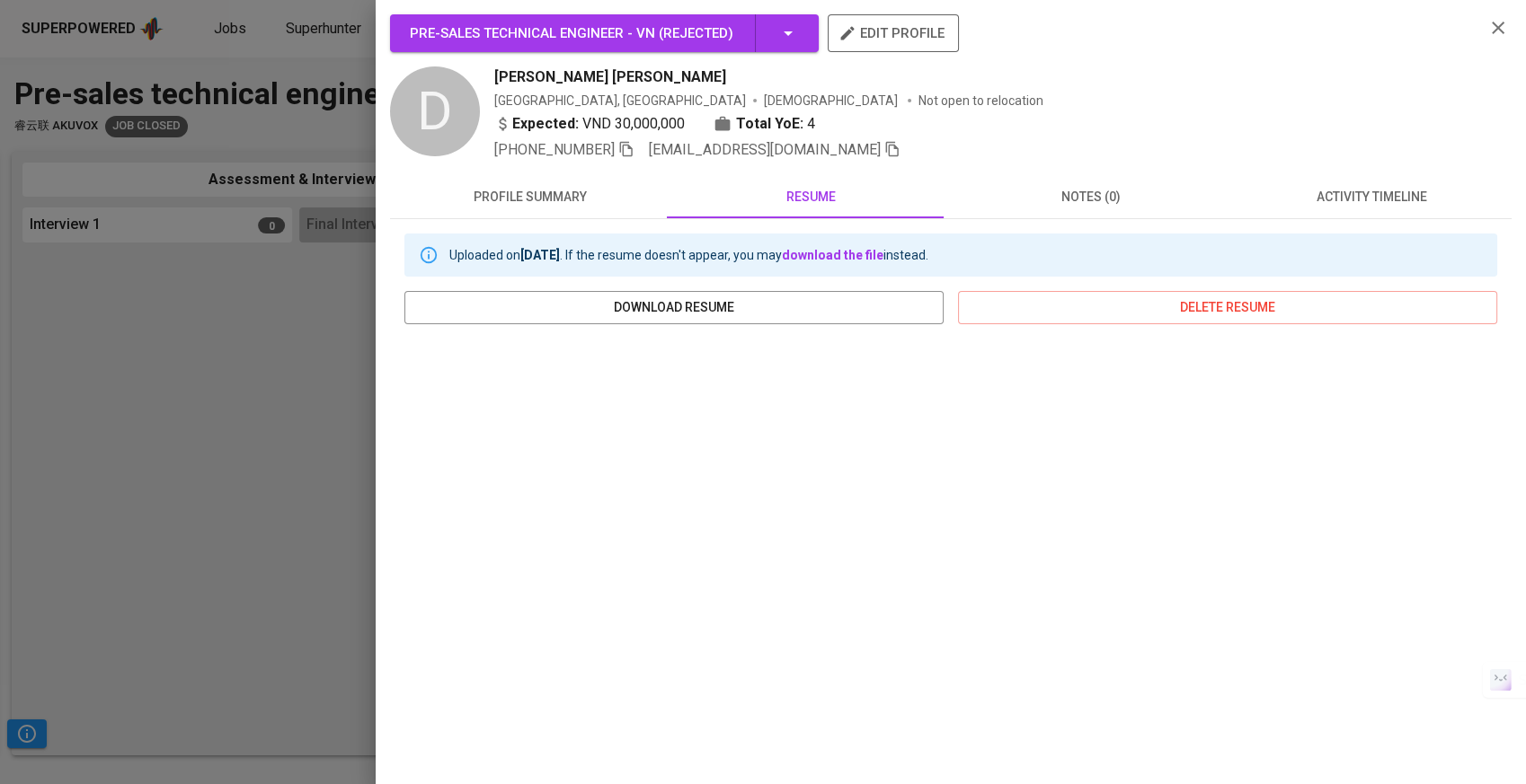
click at [192, 494] on div at bounding box center [763, 392] width 1526 height 784
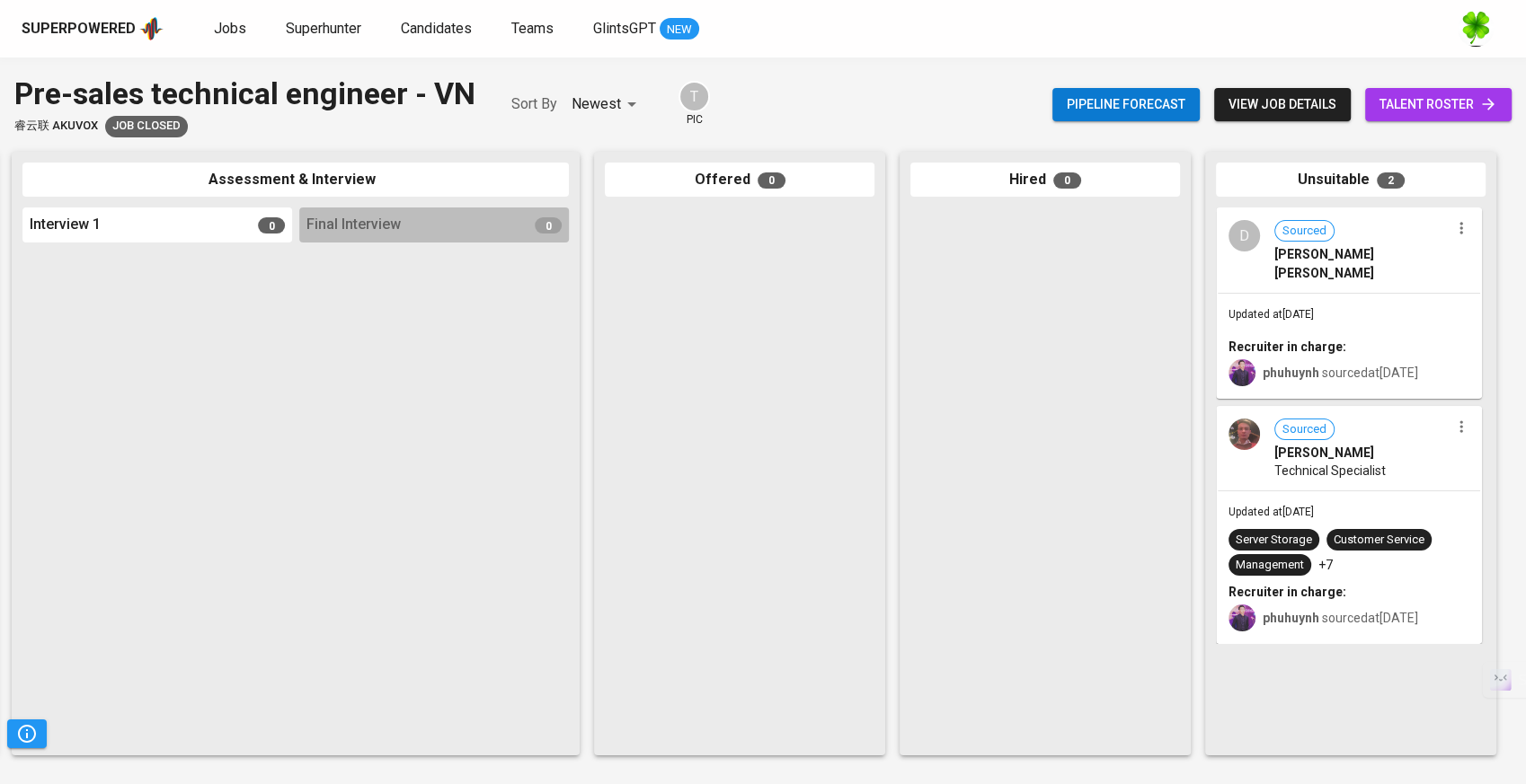
click at [1361, 464] on div "Sourced Ta Tu Nguyen Technical Specialist" at bounding box center [1348, 449] width 262 height 83
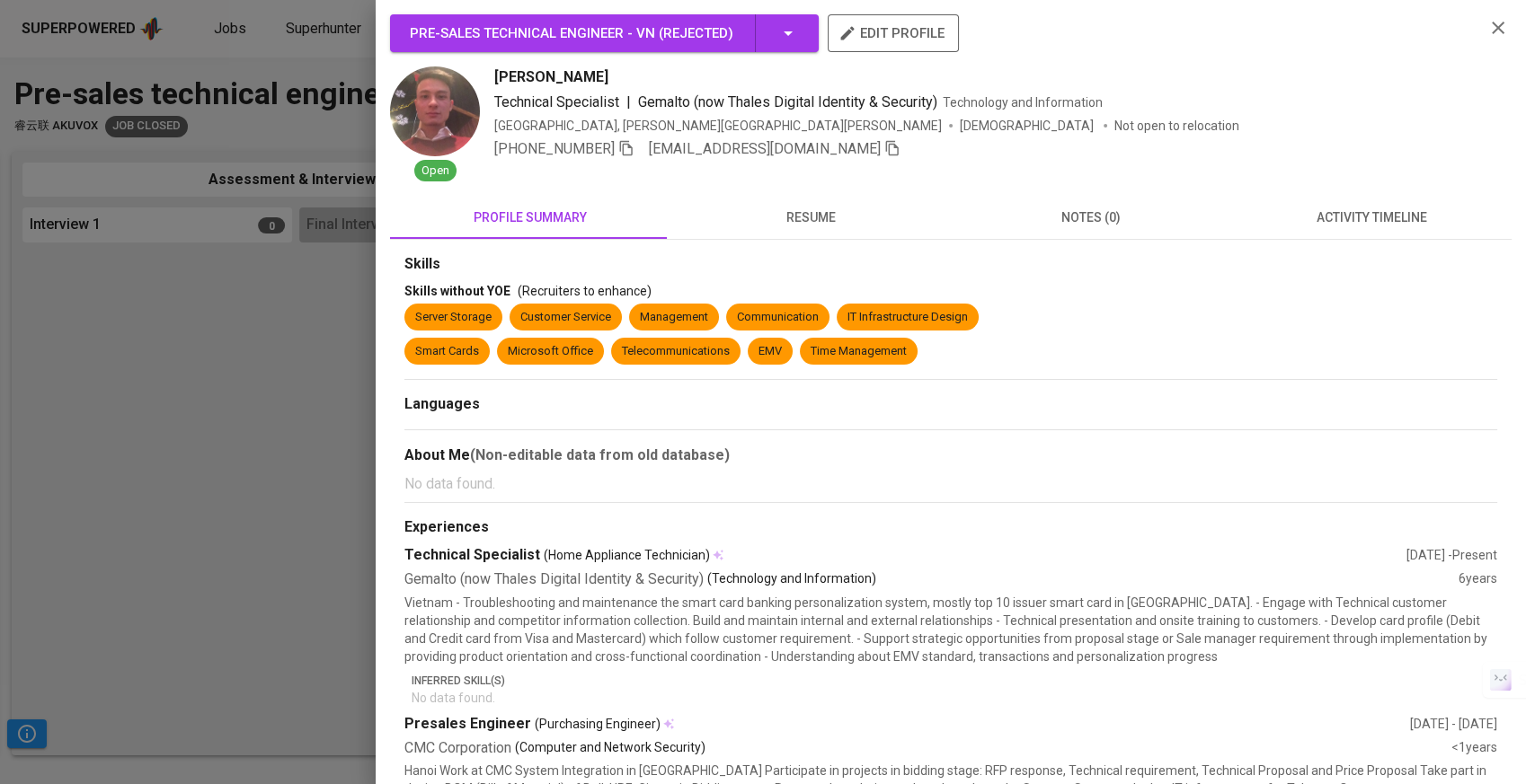
click at [837, 228] on button "resume" at bounding box center [811, 217] width 281 height 43
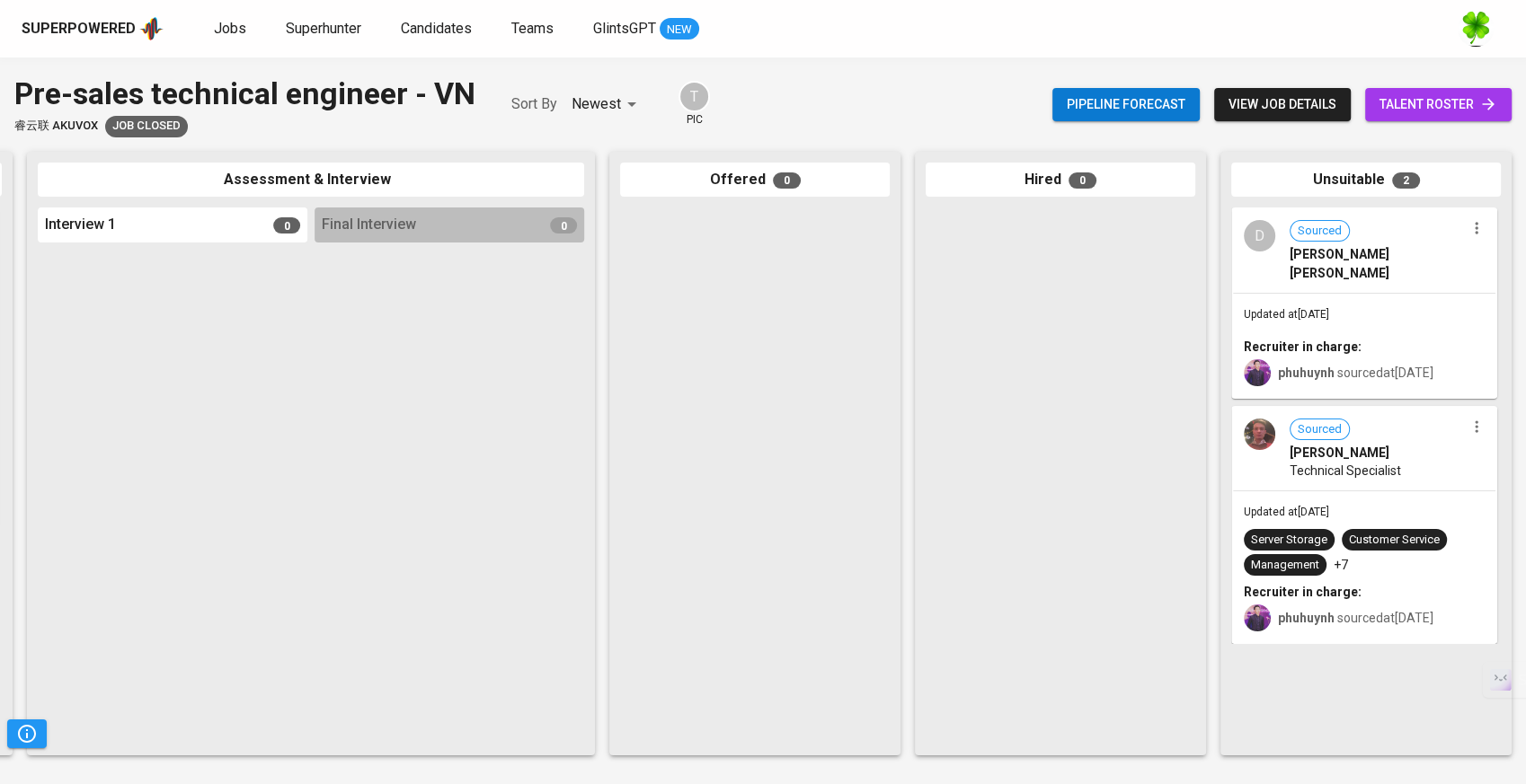
scroll to position [0, 614]
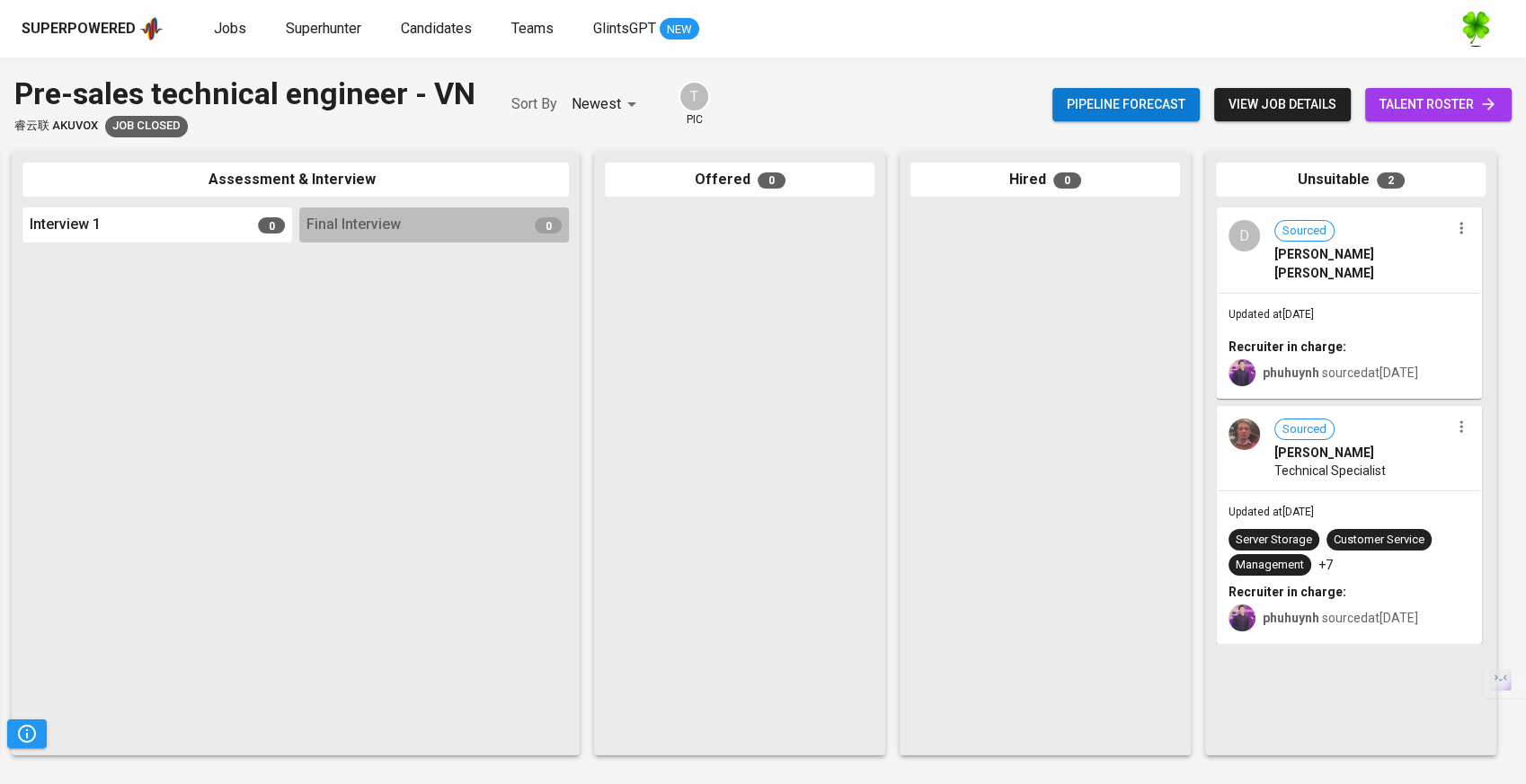
click at [1314, 308] on span "Updated at Mar 17, 2025" at bounding box center [1270, 314] width 86 height 12
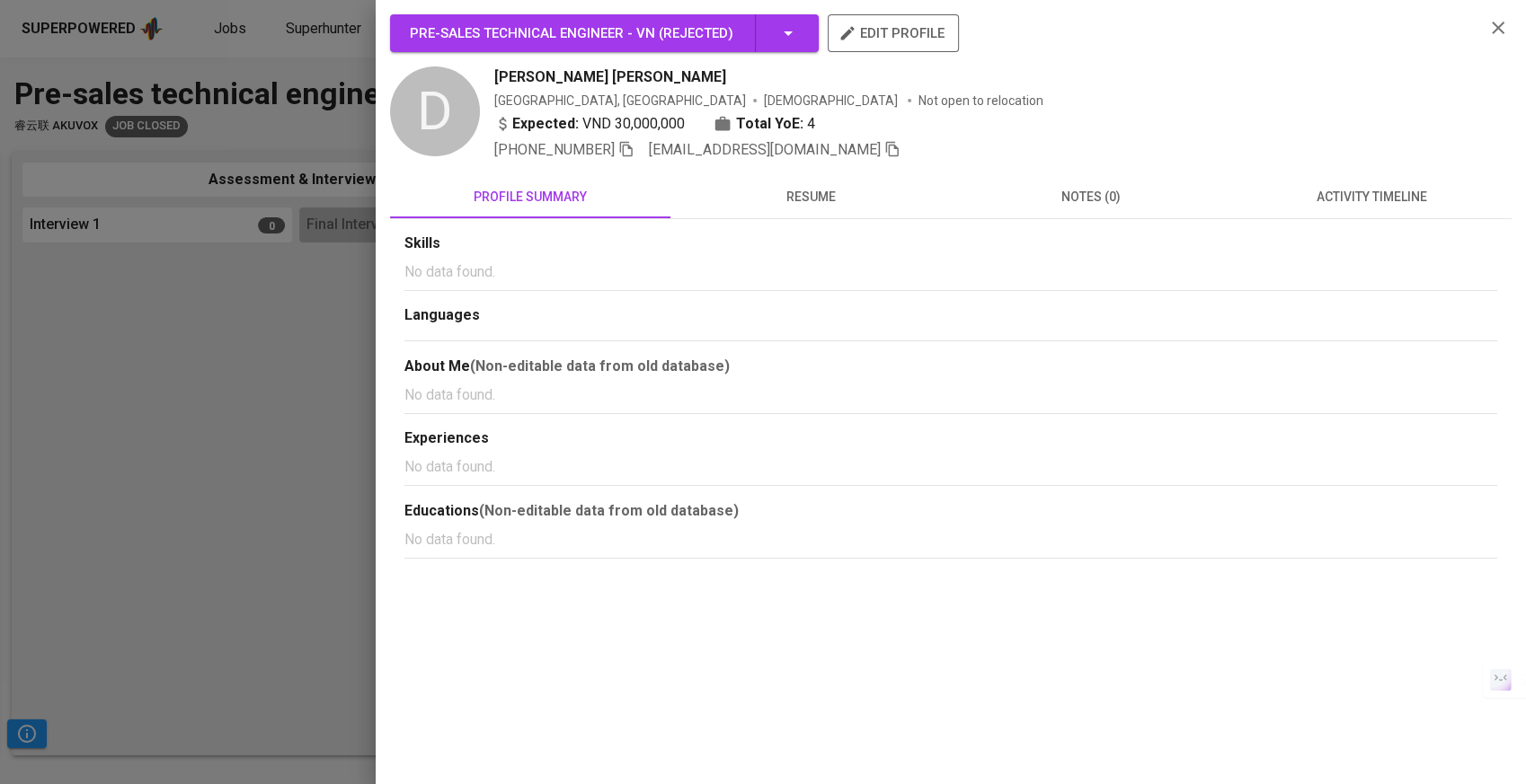
click at [839, 192] on span "resume" at bounding box center [810, 197] width 258 height 22
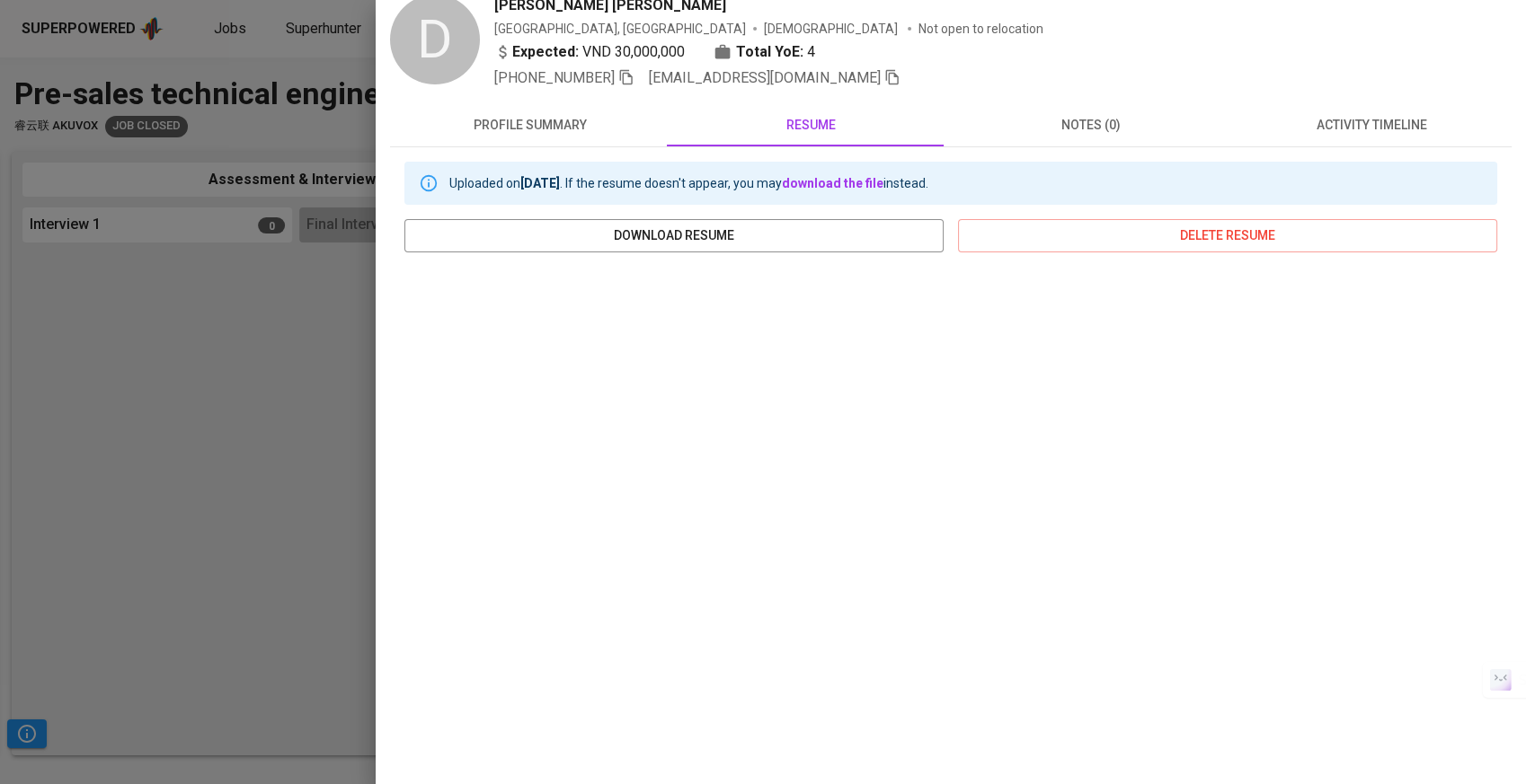
scroll to position [122, 0]
